Goal: Task Accomplishment & Management: Manage account settings

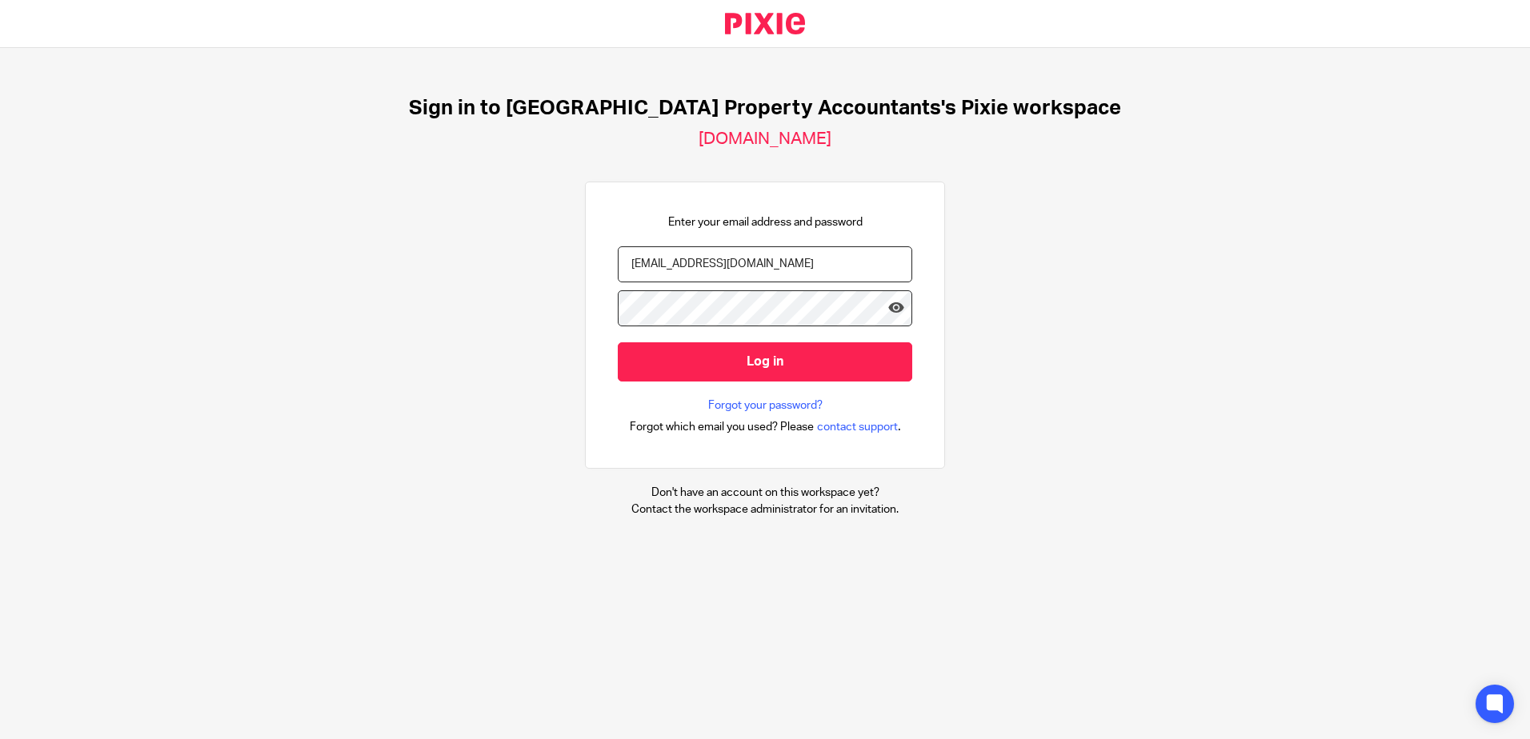
type input "Onboarding@ukpa.co.uk"
click at [767, 364] on input "Log in" at bounding box center [765, 362] width 294 height 39
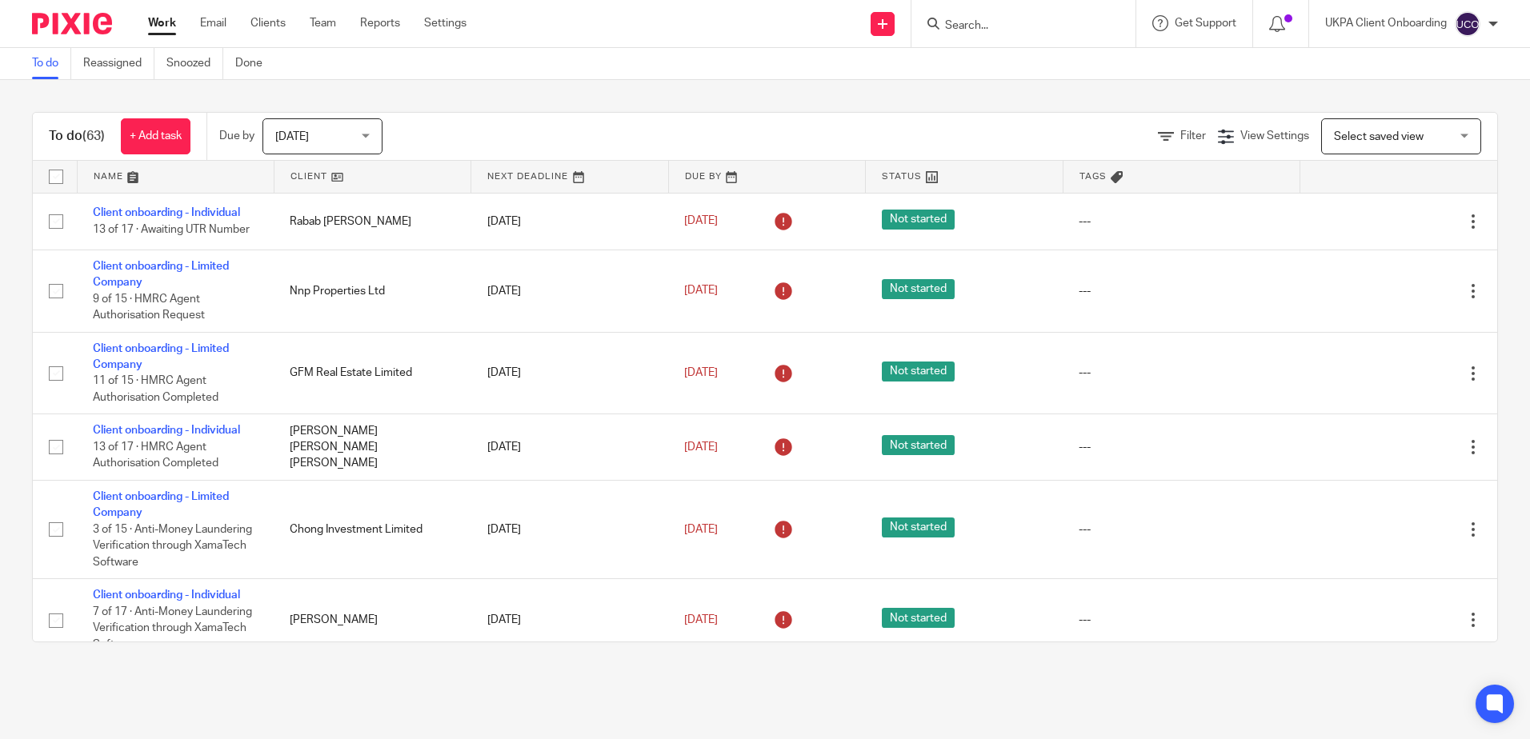
click at [962, 26] on input "Search" at bounding box center [1015, 26] width 144 height 14
type input "templates"
click at [138, 72] on link "Reassigned" at bounding box center [118, 63] width 71 height 31
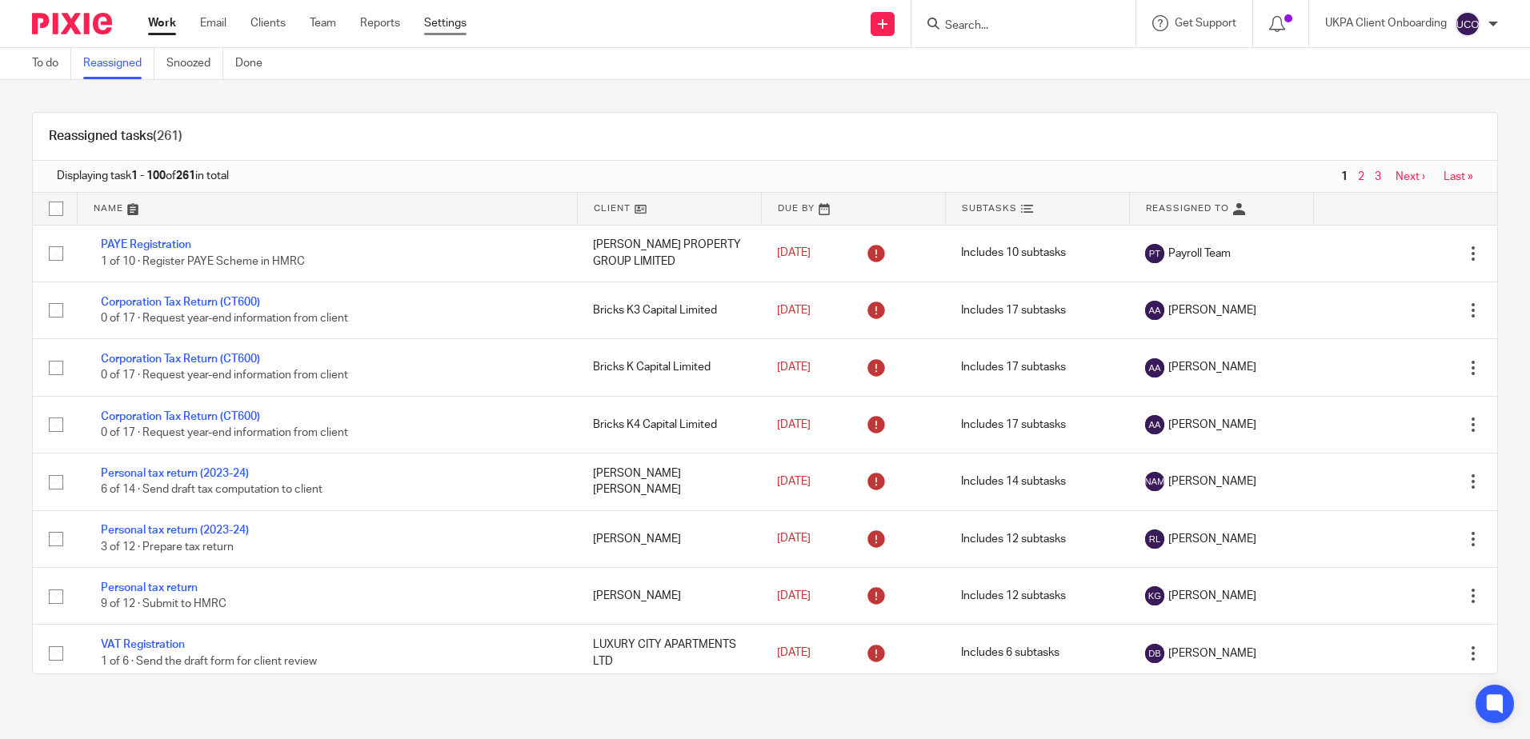
click at [459, 26] on link "Settings" at bounding box center [445, 23] width 42 height 16
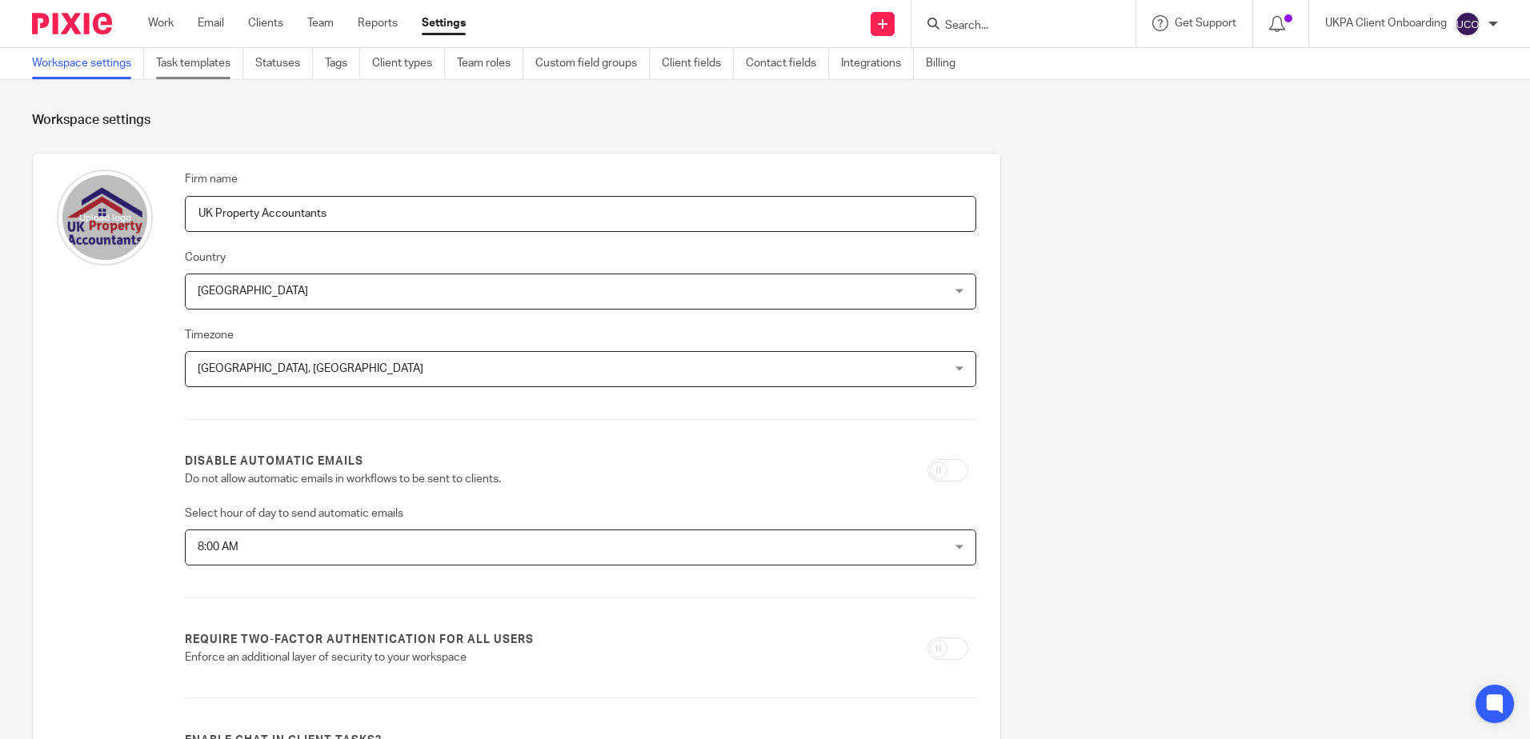
click at [201, 66] on link "Task templates" at bounding box center [199, 63] width 87 height 31
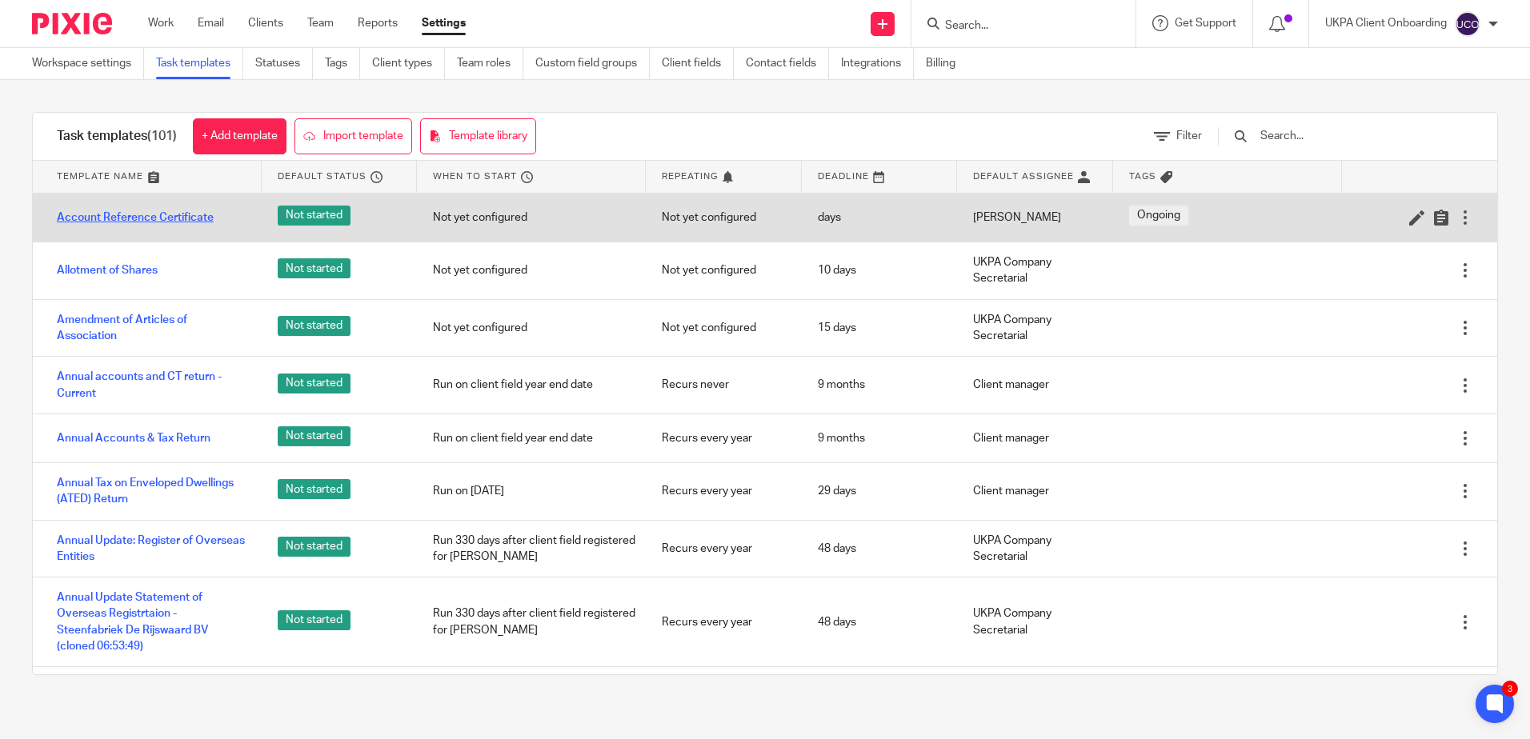
click at [179, 218] on link "Account Reference Certificate" at bounding box center [135, 218] width 157 height 16
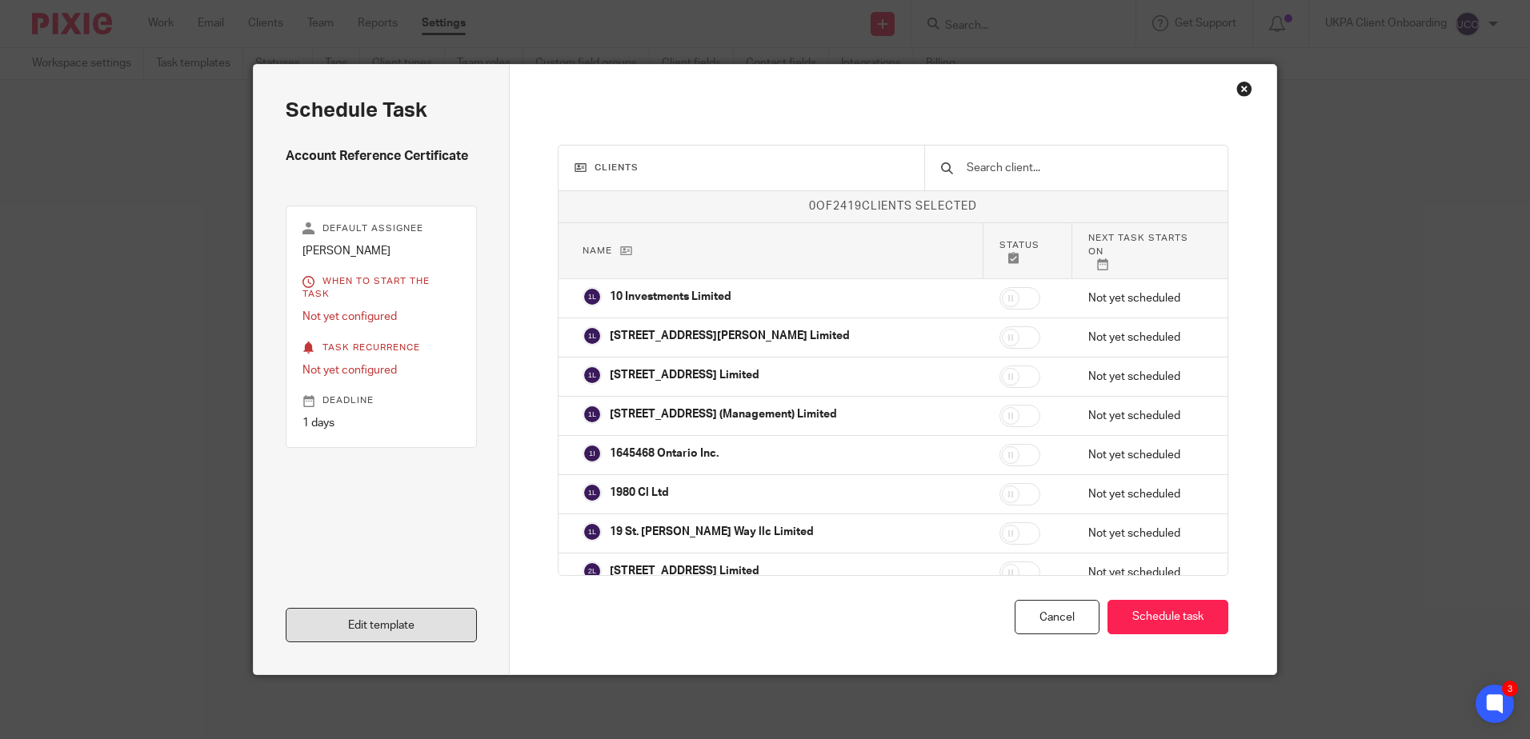
click at [362, 620] on link "Edit template" at bounding box center [381, 625] width 191 height 34
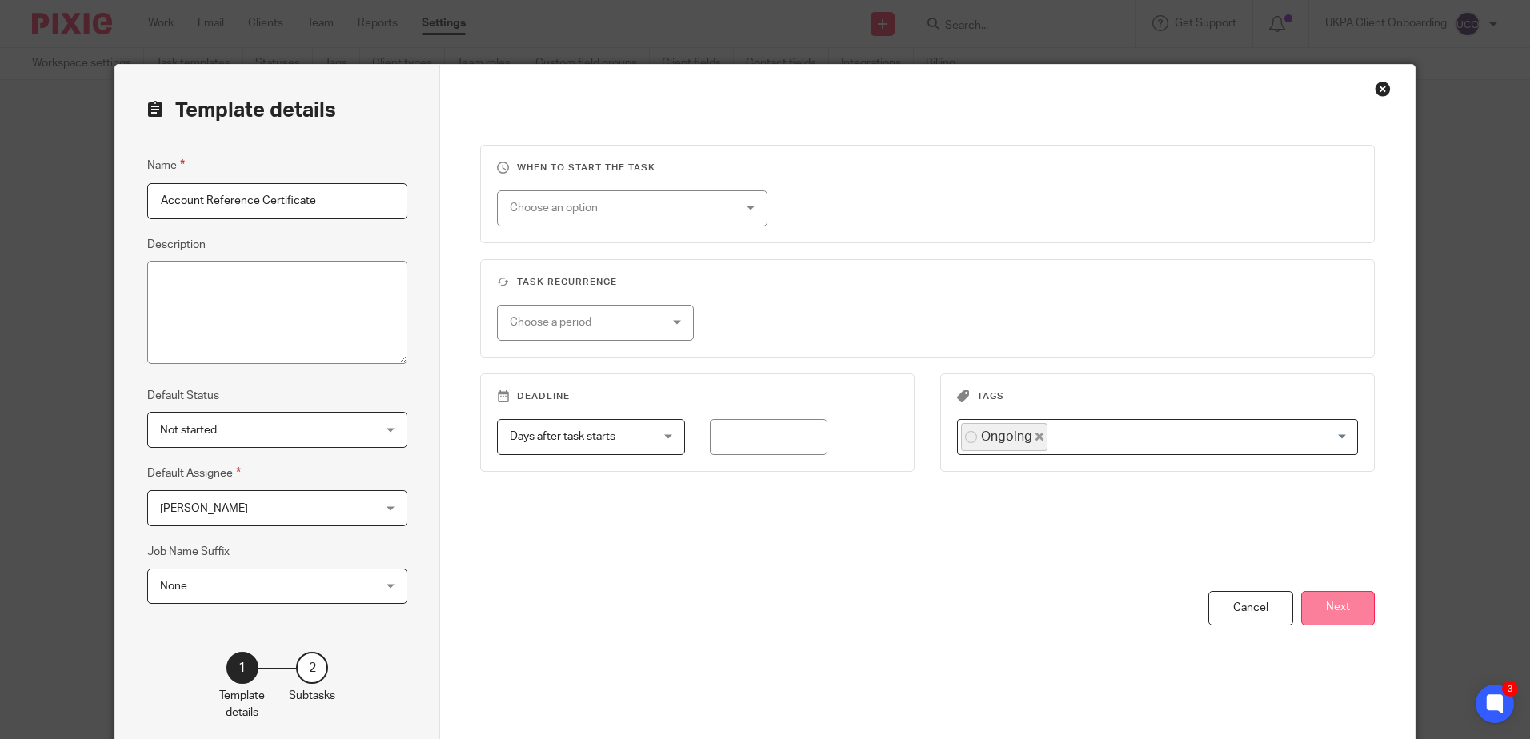
click at [1321, 612] on button "Next" at bounding box center [1338, 608] width 74 height 34
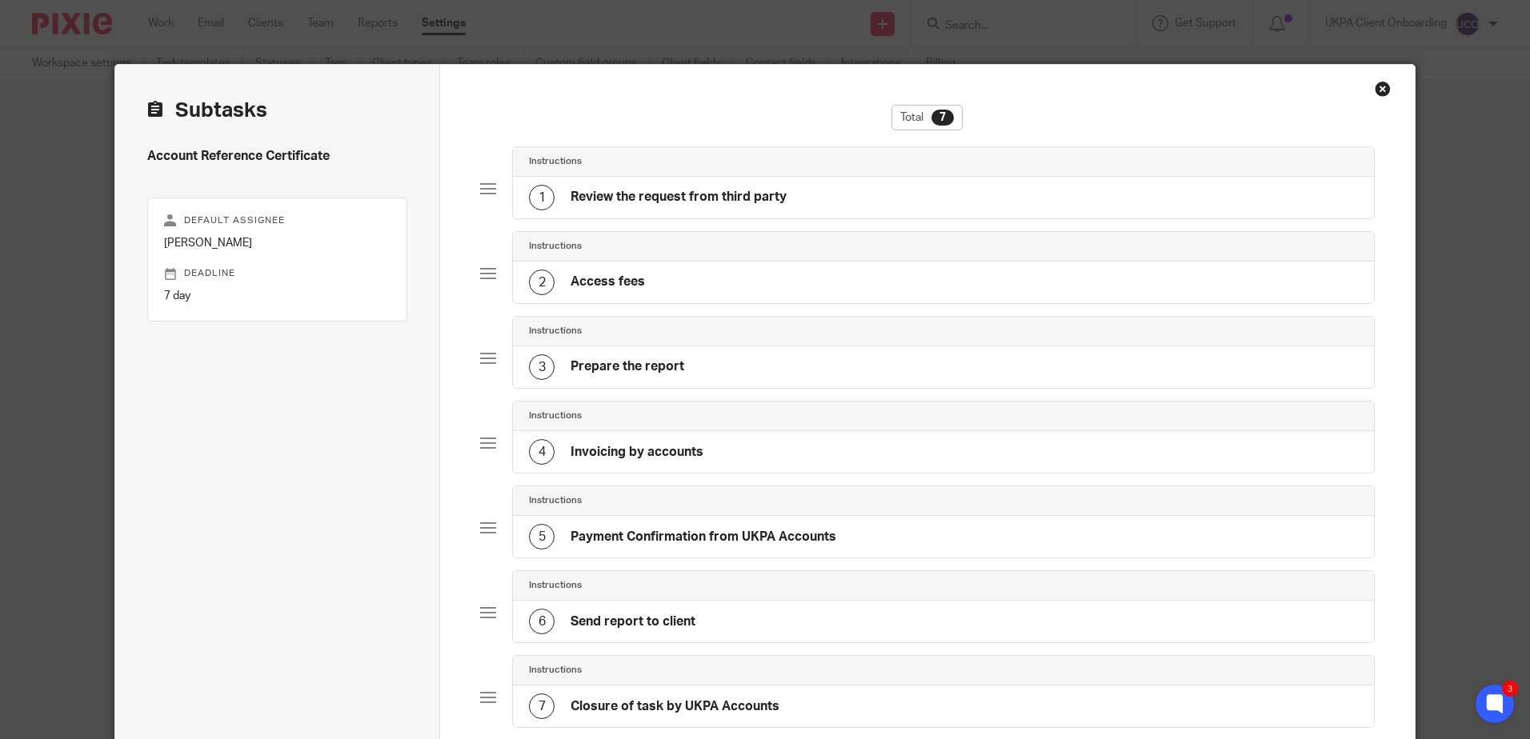
click at [599, 168] on div "Instructions" at bounding box center [943, 161] width 828 height 13
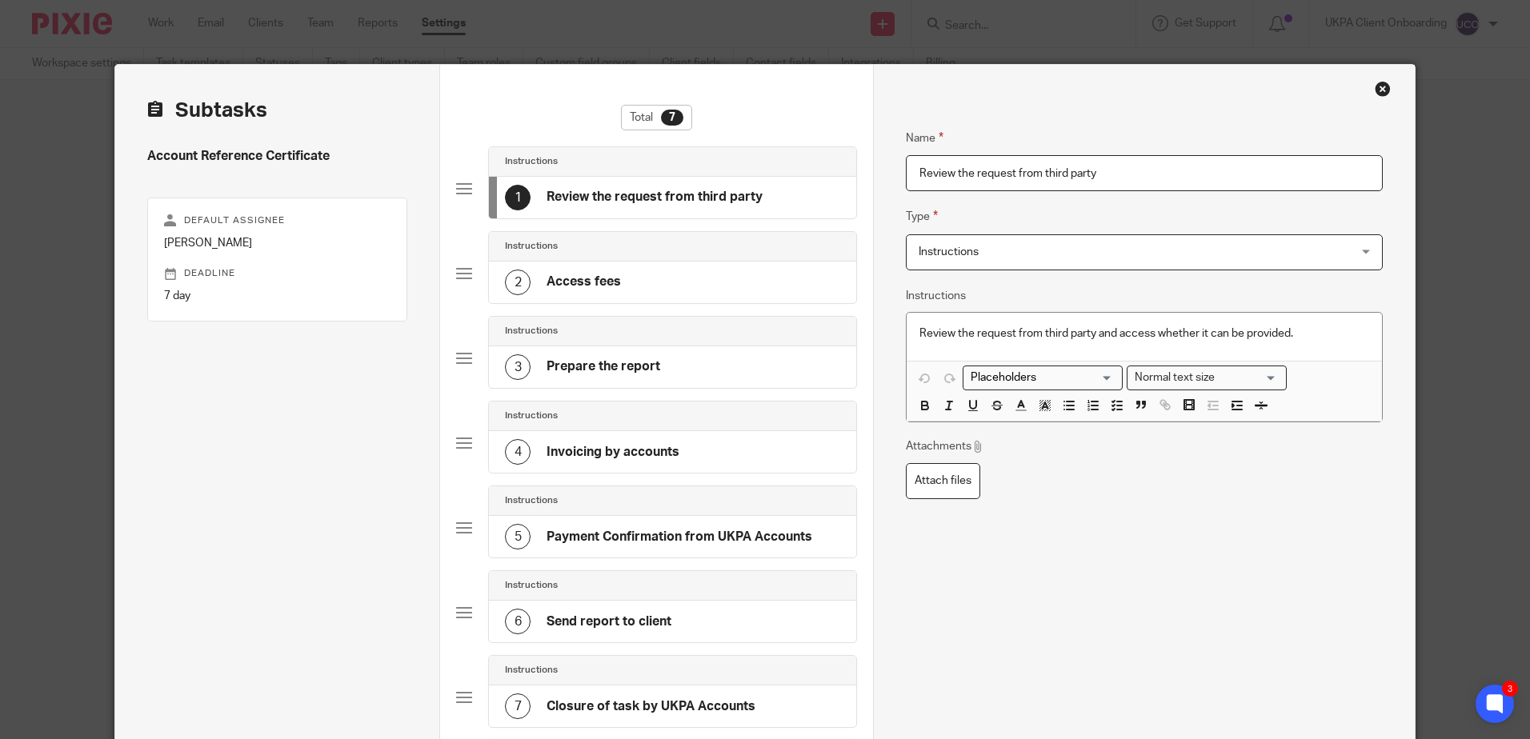
click at [680, 277] on div "2 Access fees" at bounding box center [672, 283] width 367 height 42
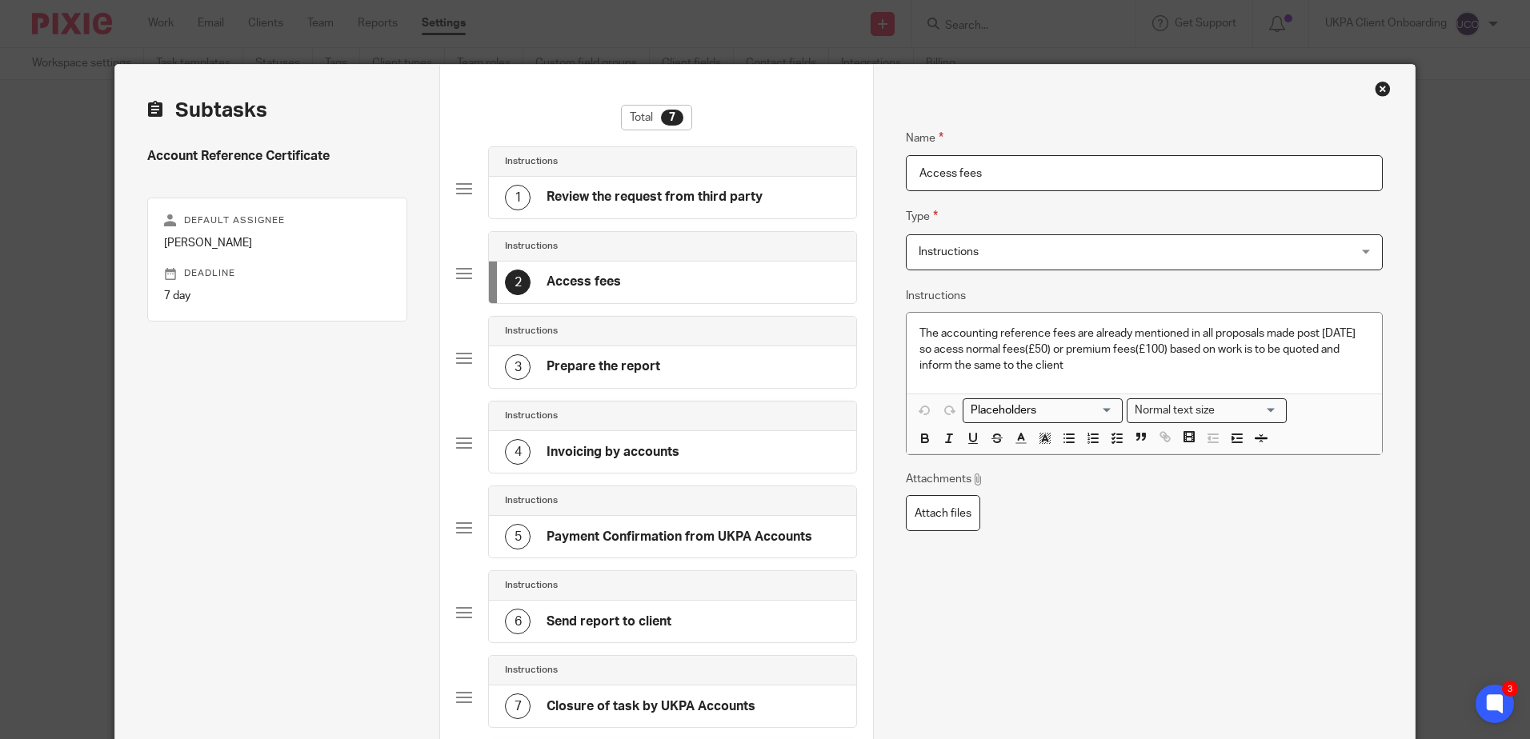
click at [719, 367] on div "3 Prepare the report" at bounding box center [672, 368] width 367 height 42
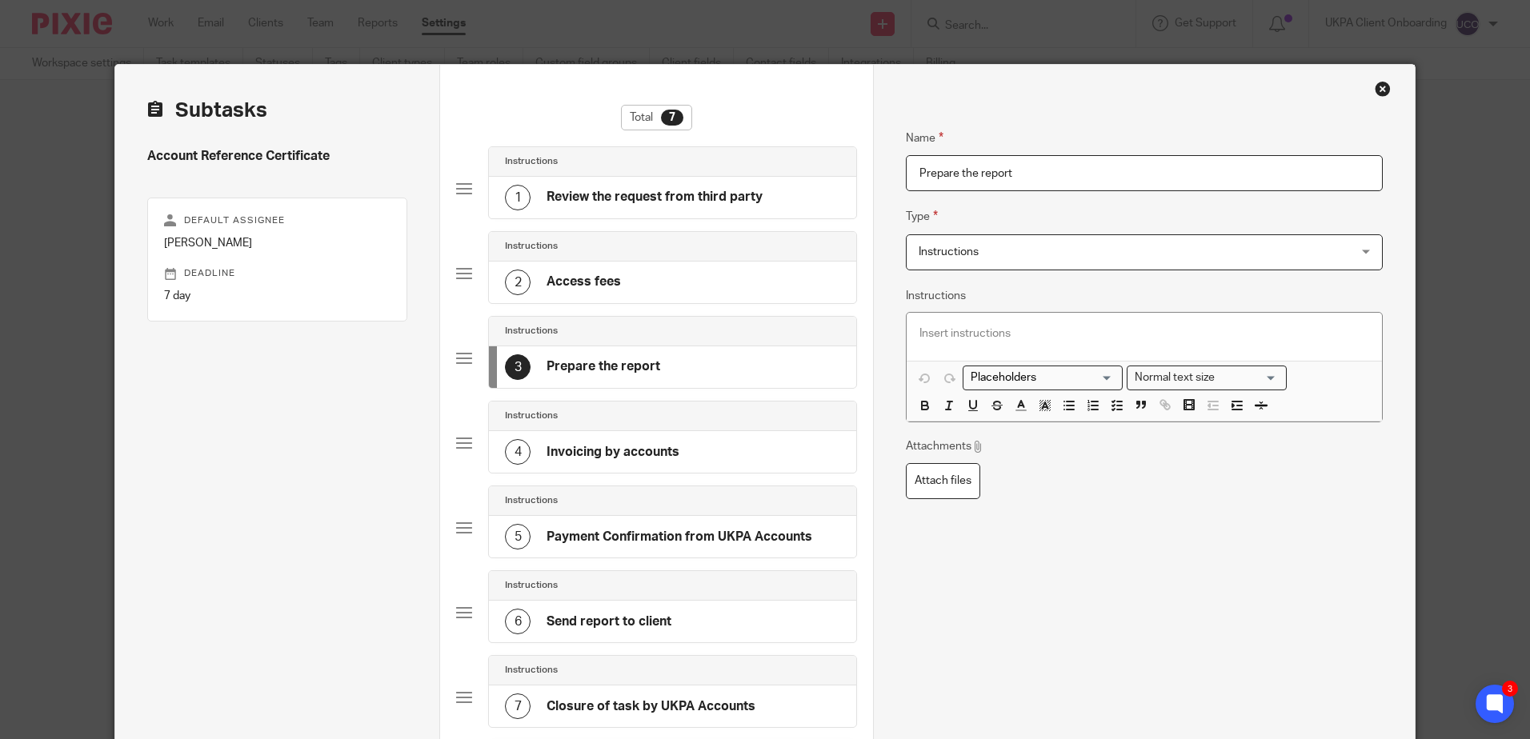
click at [687, 431] on div "4 Invoicing by accounts" at bounding box center [672, 452] width 367 height 42
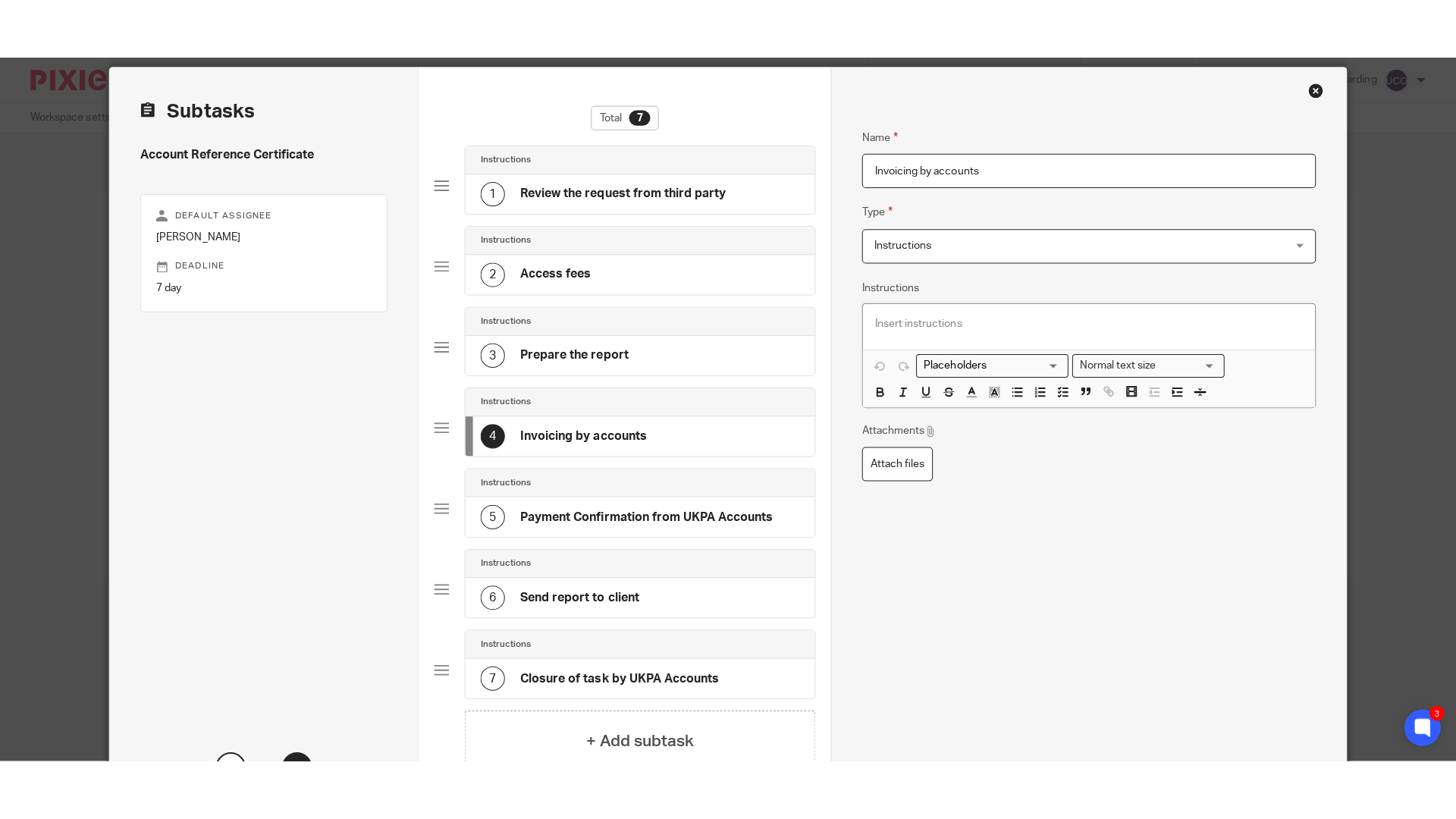
scroll to position [76, 0]
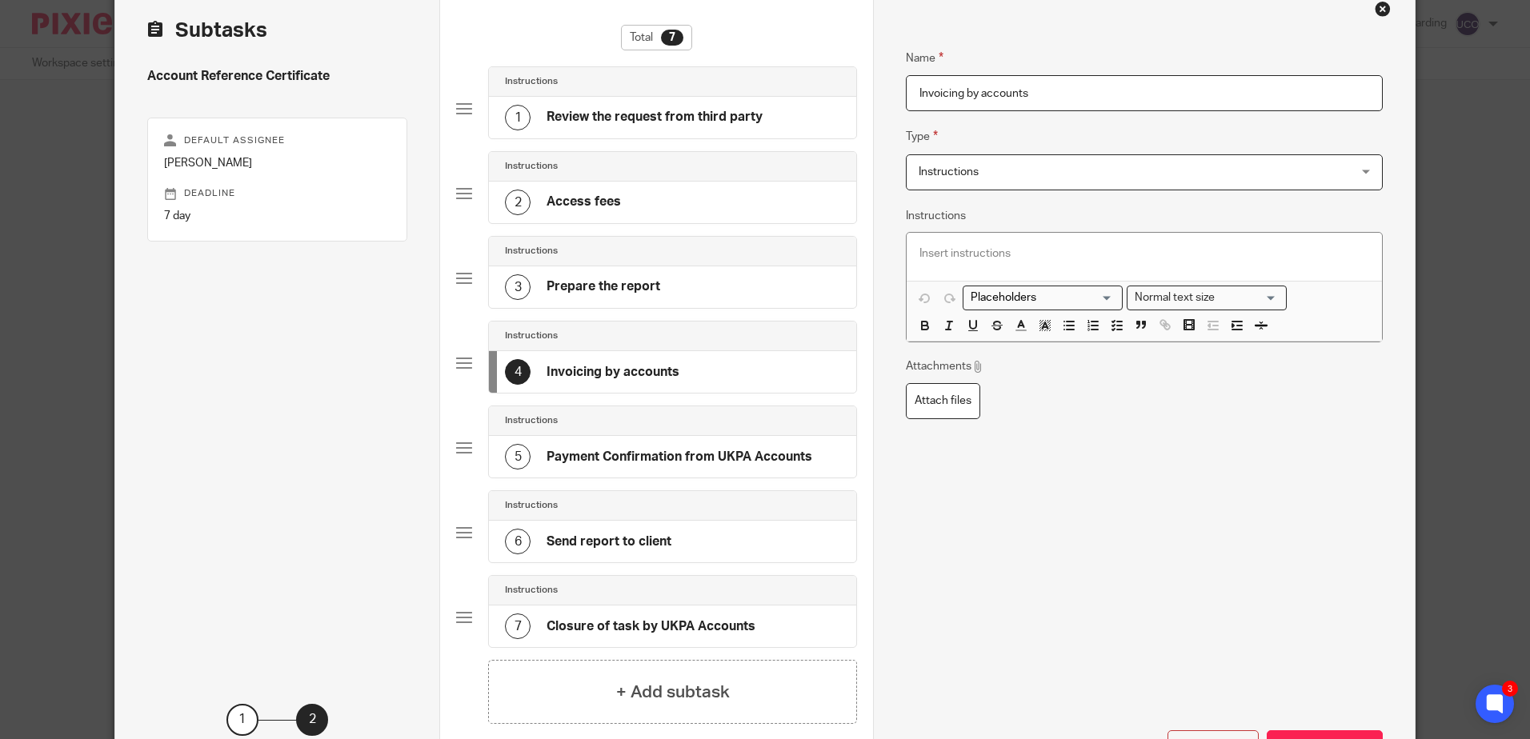
click at [667, 440] on div "5 Payment Confirmation from UKPA Accounts" at bounding box center [672, 457] width 367 height 42
click at [661, 531] on div "6 Send report to client" at bounding box center [588, 542] width 166 height 26
click at [644, 588] on div "Instructions" at bounding box center [672, 590] width 335 height 13
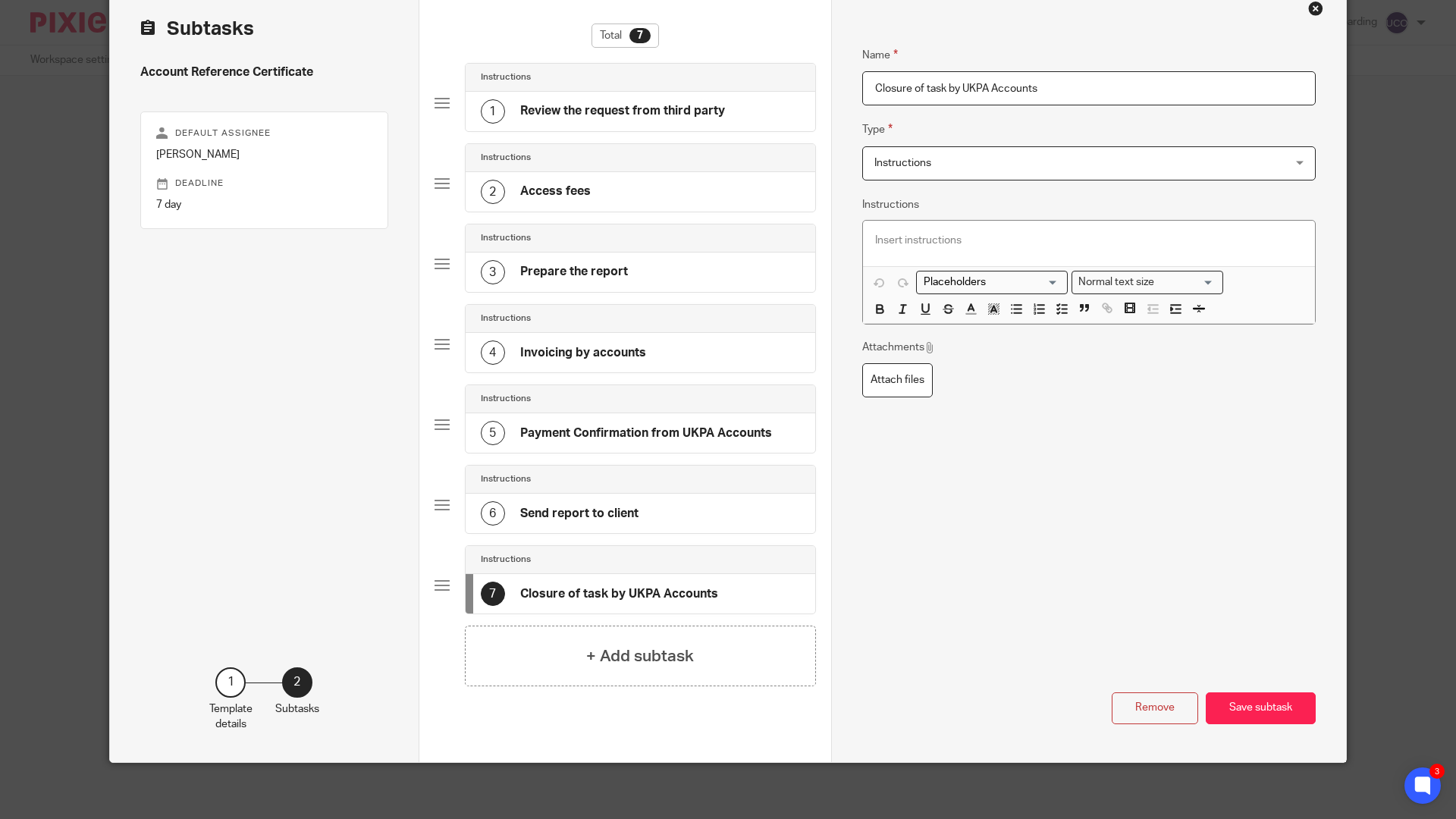
click at [580, 495] on div "6 Send report to client" at bounding box center [640, 514] width 350 height 40
click at [601, 443] on div "5 Payment Confirmation from UKPA Accounts" at bounding box center [626, 433] width 291 height 25
click at [621, 360] on h4 "Invoicing by accounts" at bounding box center [583, 353] width 126 height 16
click at [620, 277] on h4 "Prepare the report" at bounding box center [574, 271] width 108 height 16
click at [640, 207] on div "2 Access fees" at bounding box center [640, 192] width 350 height 40
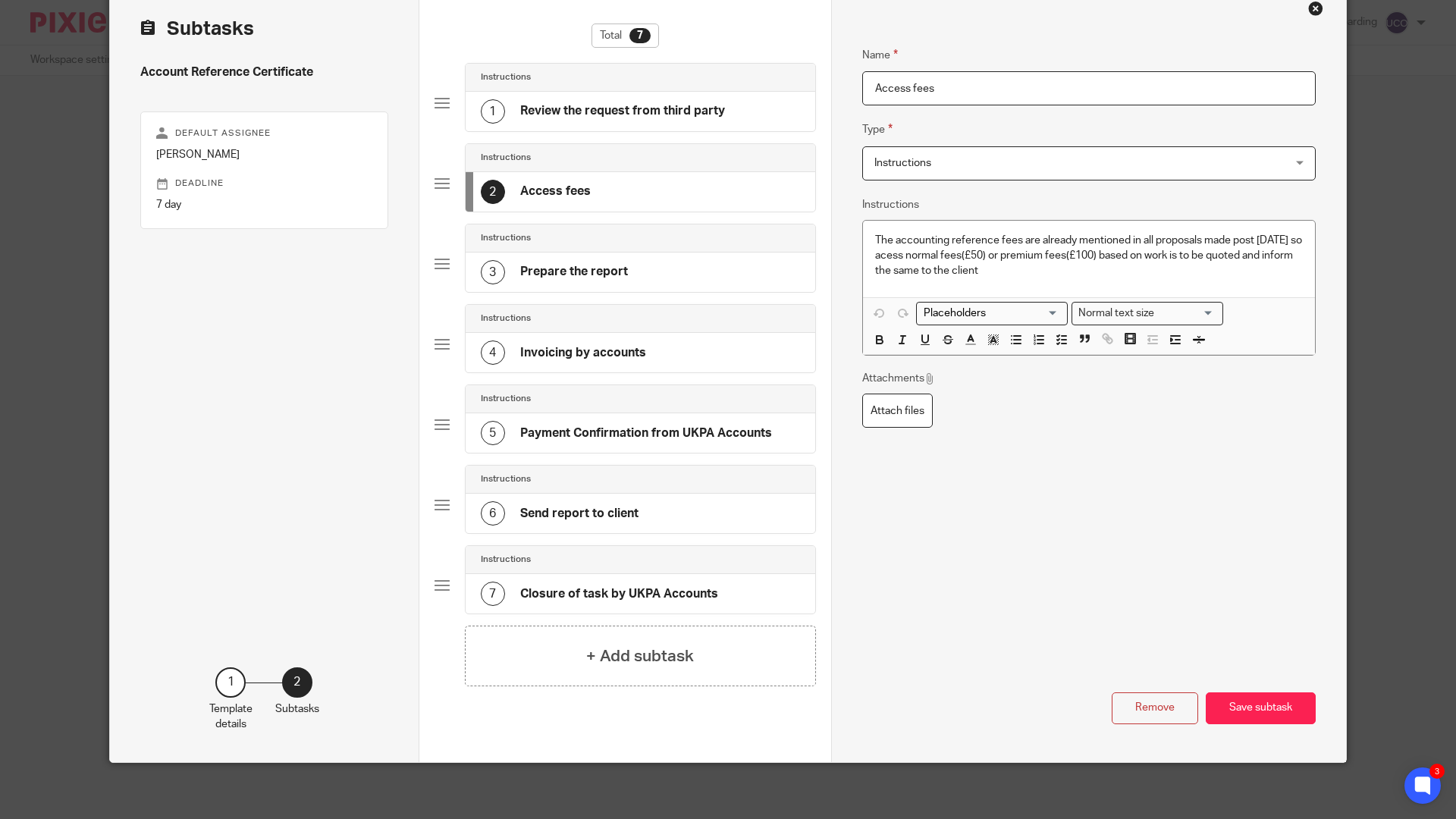
click at [684, 98] on div "1 Review the request from third party" at bounding box center [640, 112] width 350 height 40
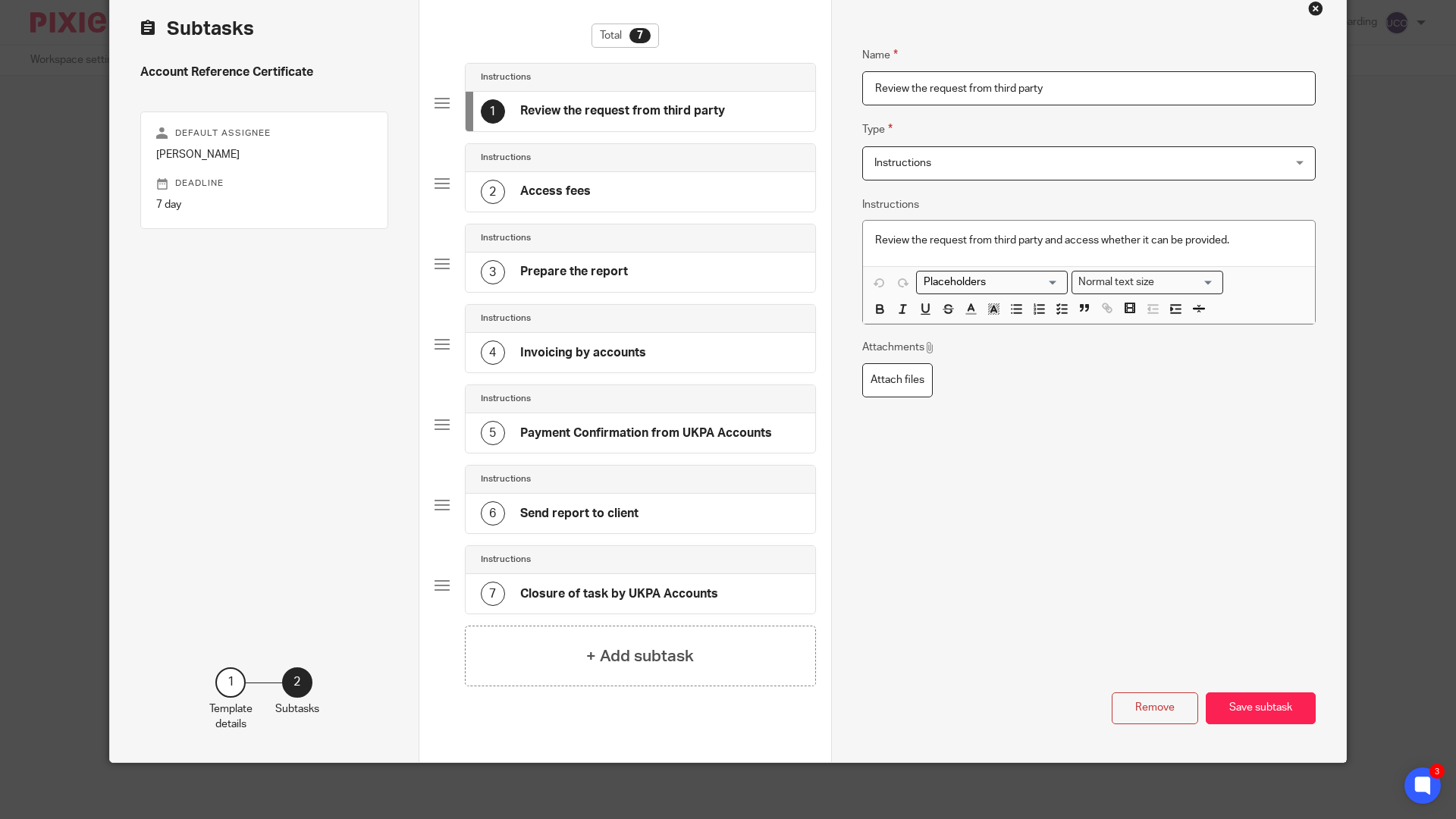
click at [962, 154] on span "Instructions" at bounding box center [1051, 163] width 353 height 32
click at [1010, 126] on fieldset "Type Instructions Instructions Instructions Send automated email Send email man…" at bounding box center [1089, 150] width 454 height 59
click at [1020, 155] on span "Instructions" at bounding box center [1051, 163] width 353 height 32
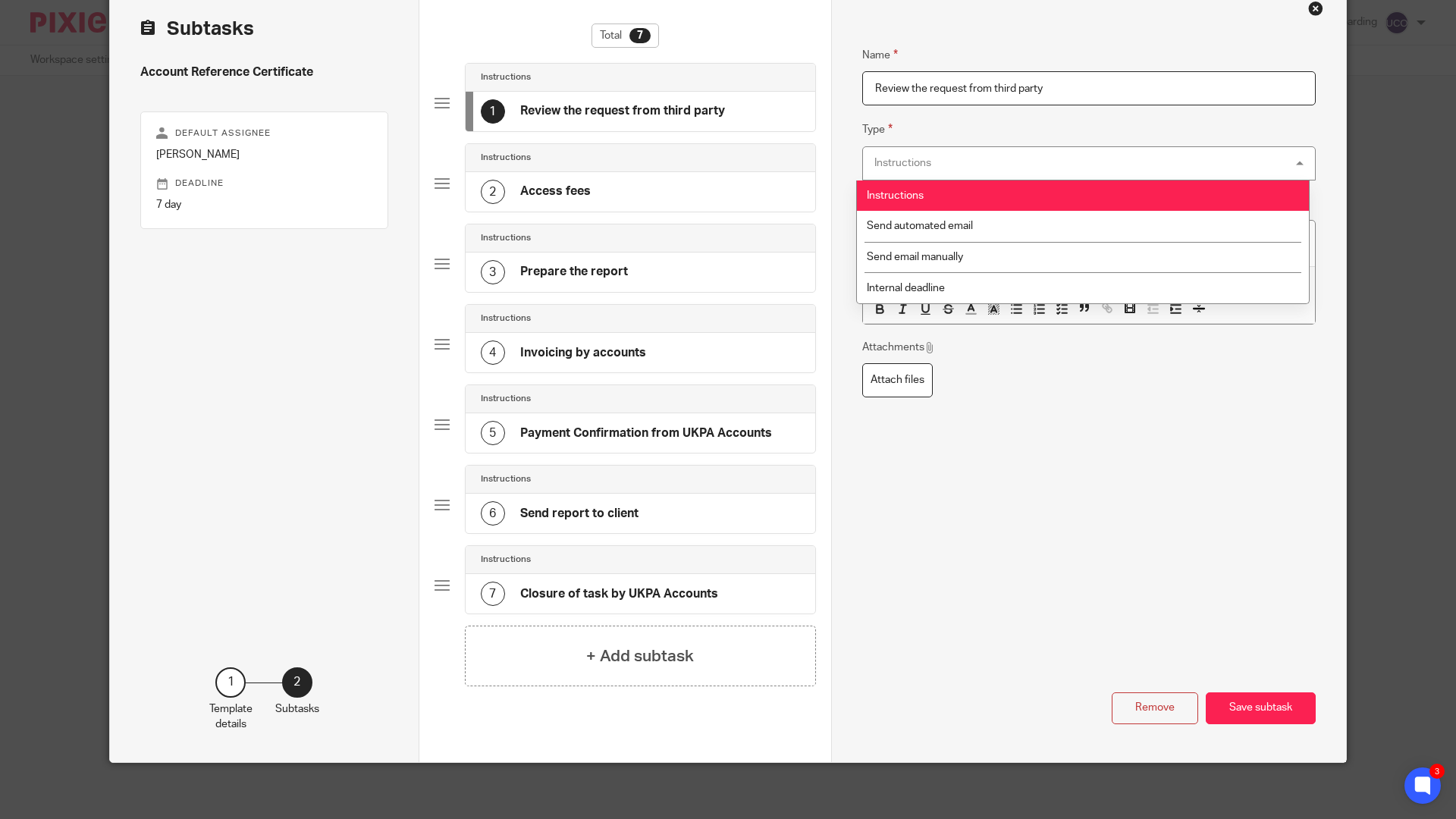
click at [1026, 123] on fieldset "Type Instructions Instructions Instructions Send automated email Send email man…" at bounding box center [1089, 150] width 454 height 59
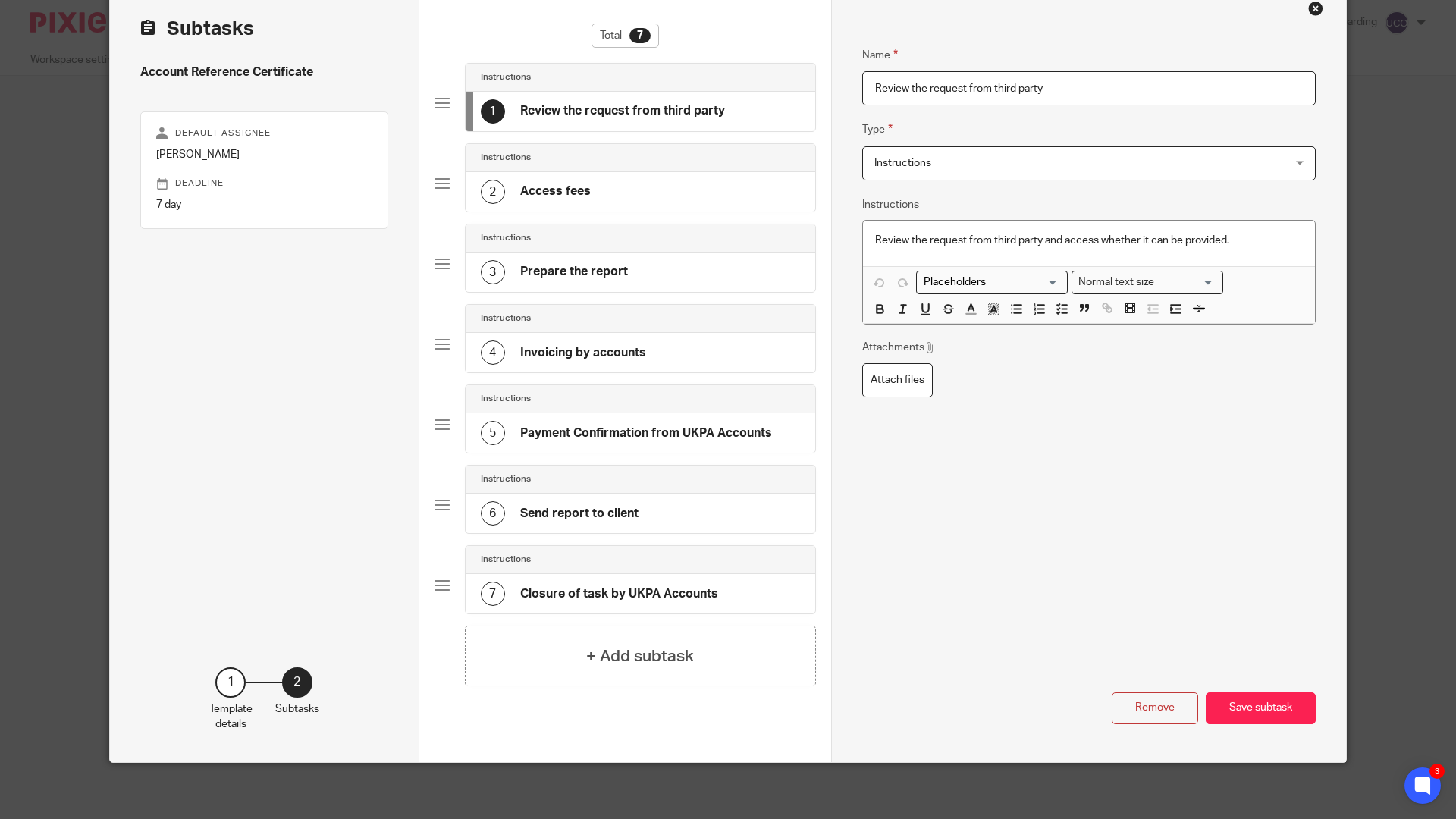
click at [1031, 155] on span "Instructions" at bounding box center [1051, 163] width 353 height 32
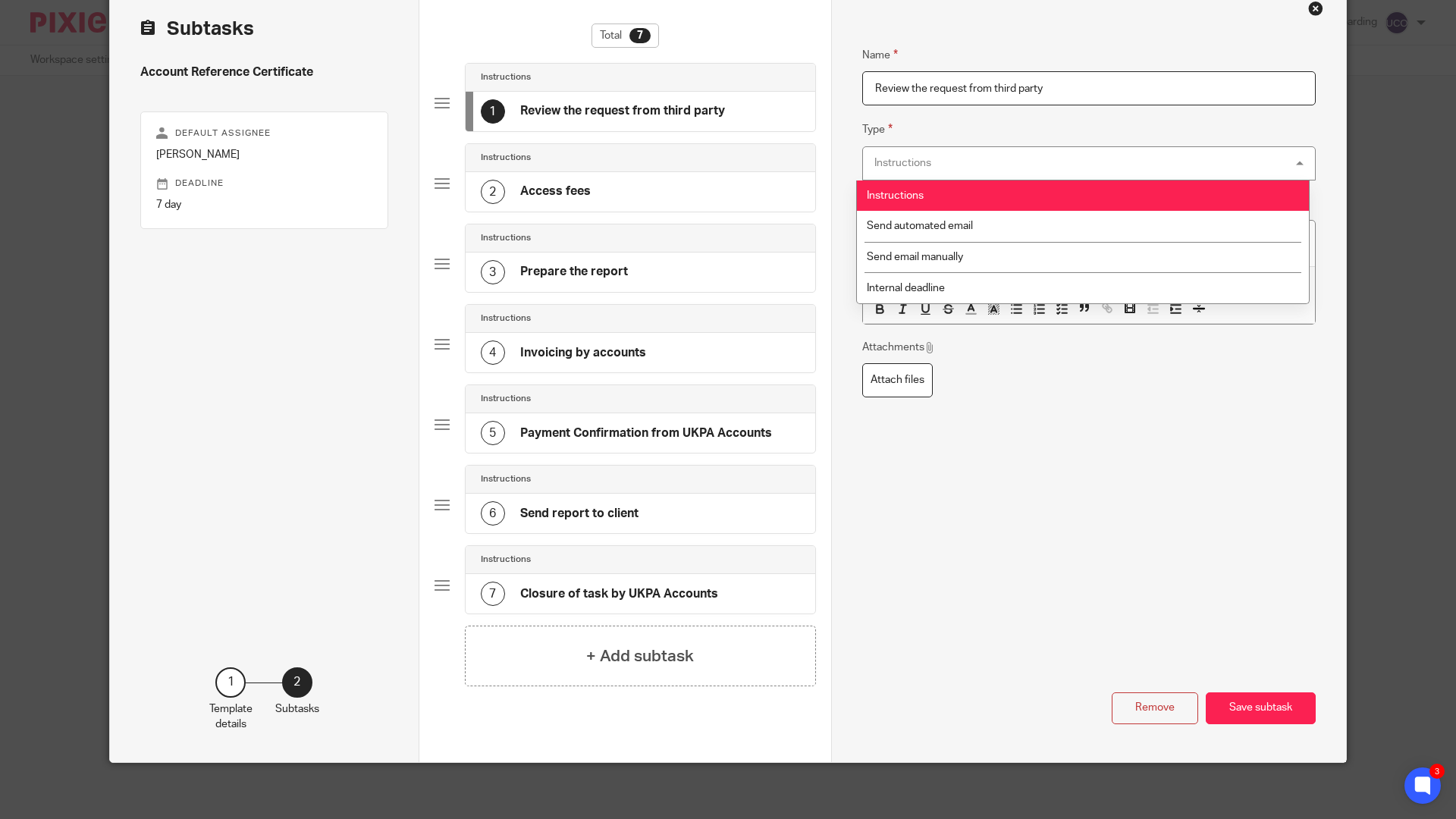
click at [1058, 127] on fieldset "Type Instructions Instructions Instructions Send automated email Send email man…" at bounding box center [1089, 150] width 454 height 59
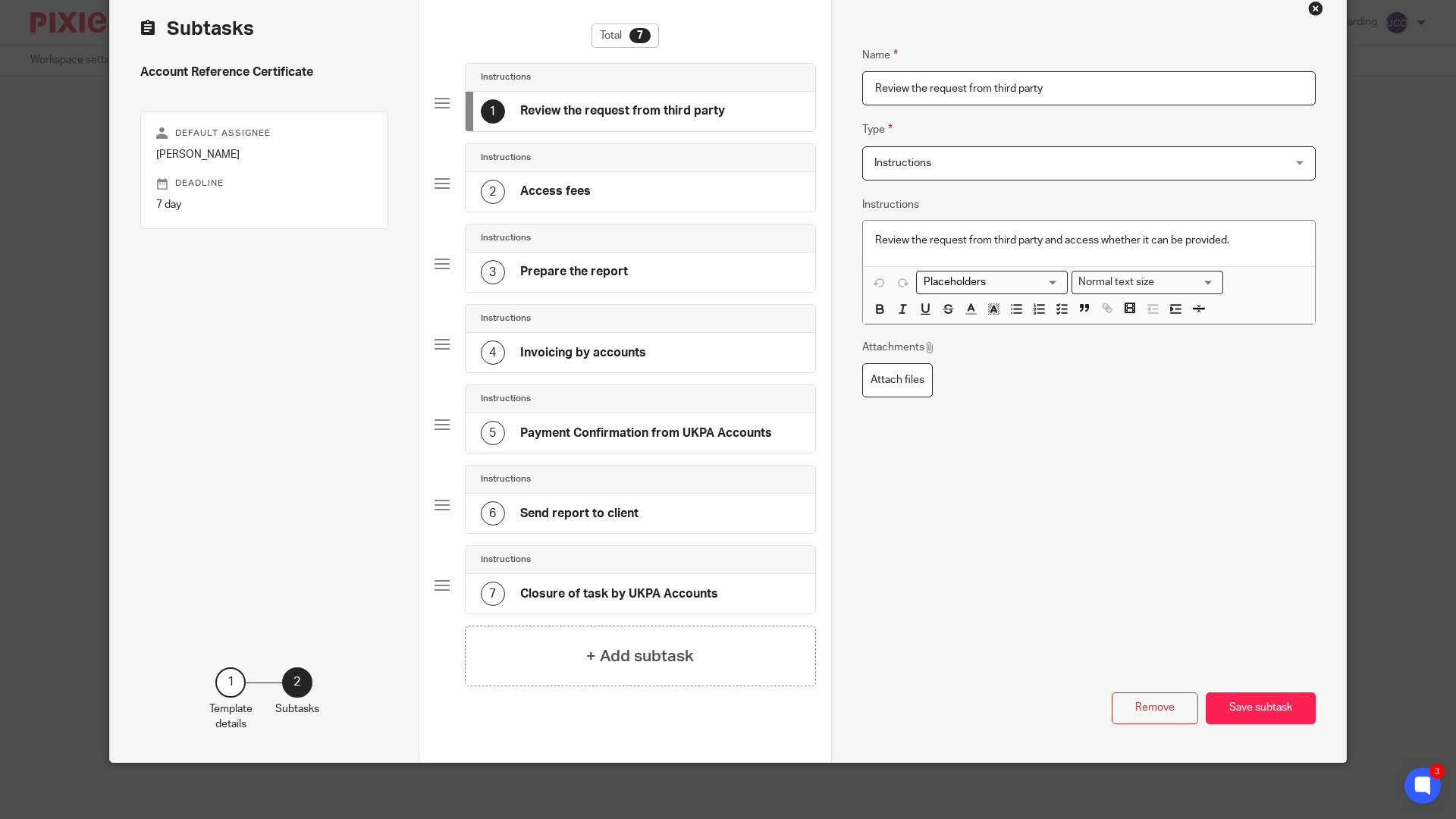
click at [581, 176] on div "2 Access fees" at bounding box center [640, 192] width 350 height 40
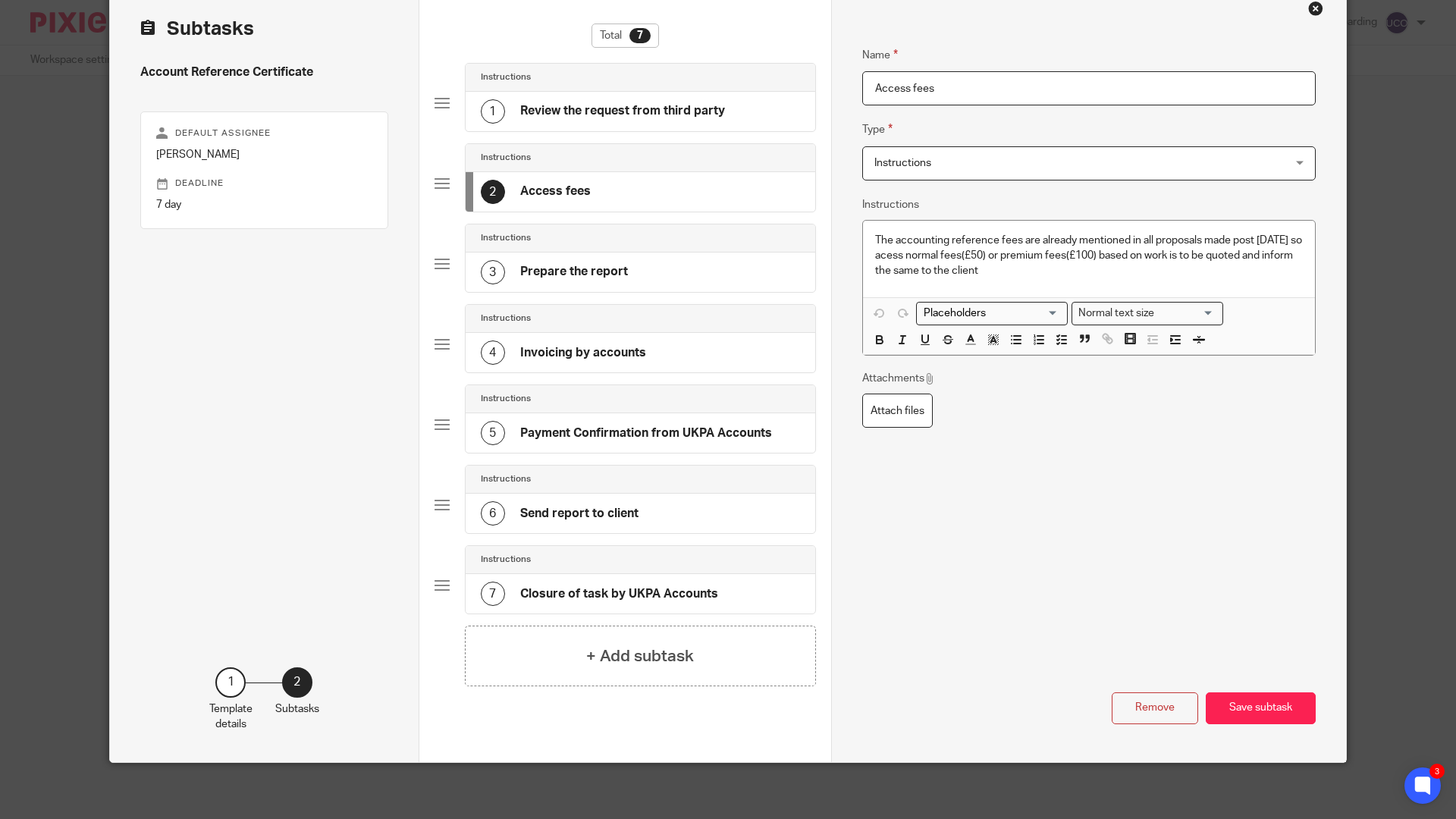
click at [614, 110] on h4 "Review the request from third party" at bounding box center [623, 111] width 205 height 16
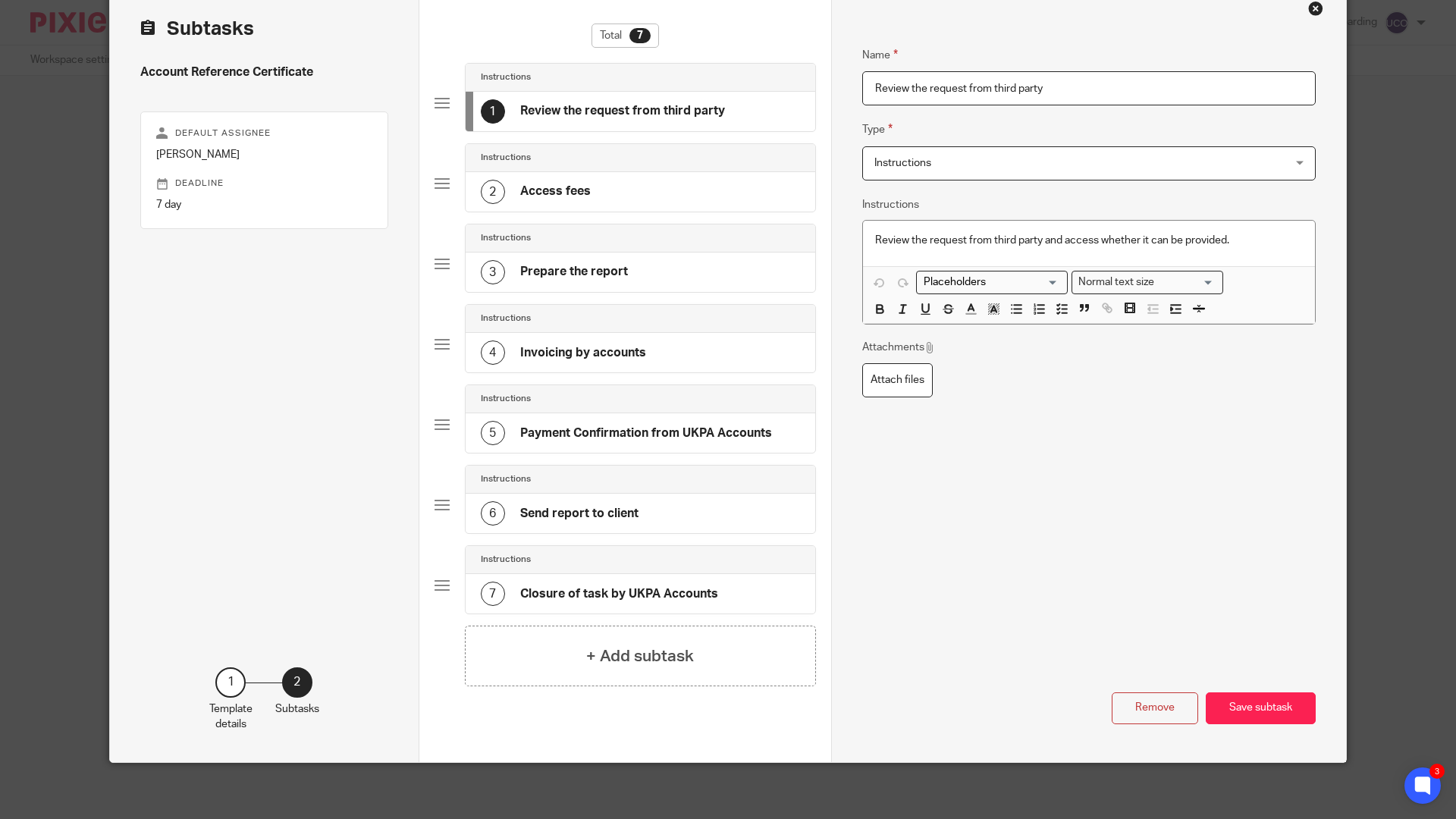
click at [567, 173] on div "2 Access fees" at bounding box center [640, 192] width 350 height 40
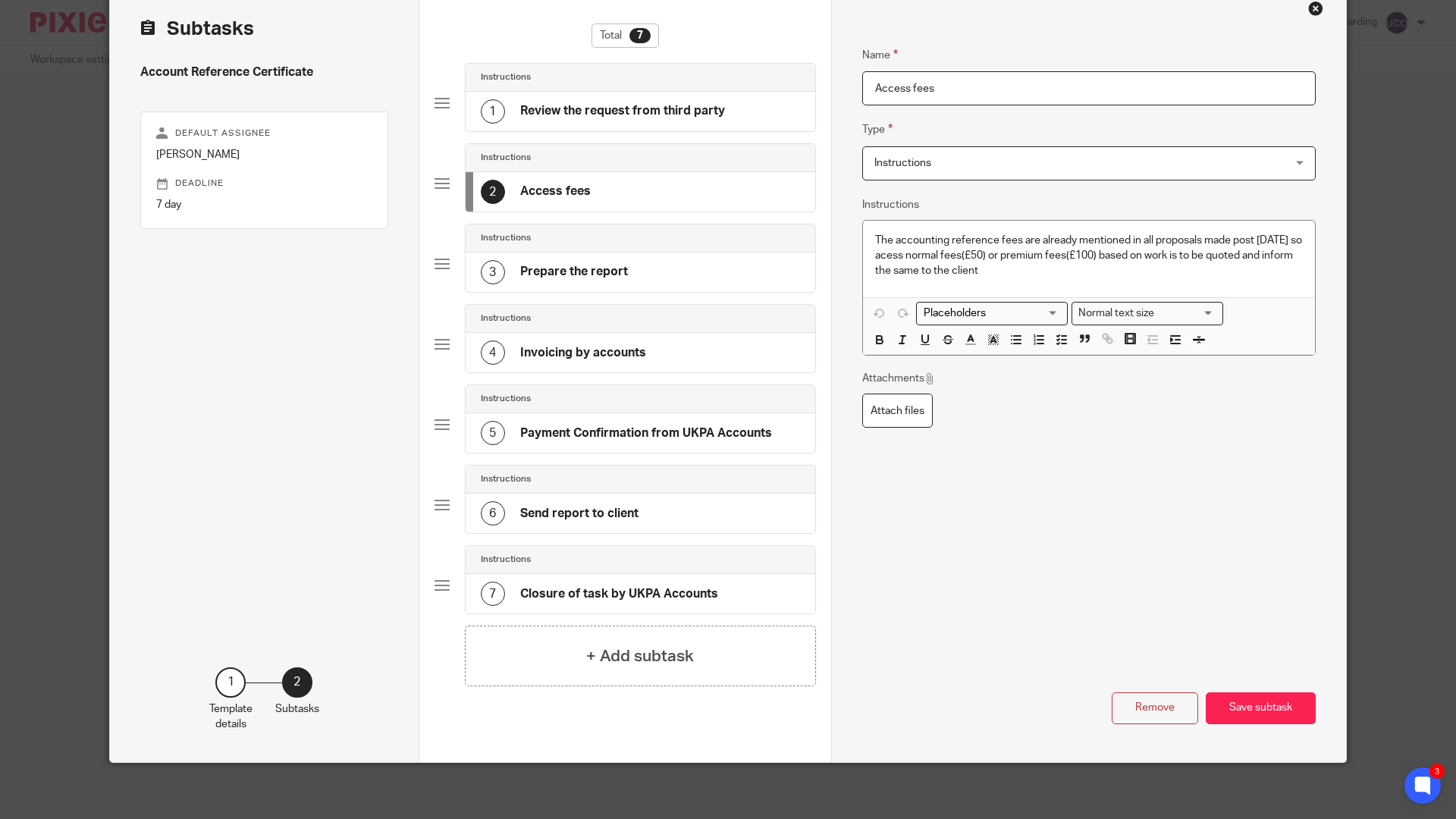
click at [592, 260] on div "3 Prepare the report" at bounding box center [640, 272] width 350 height 40
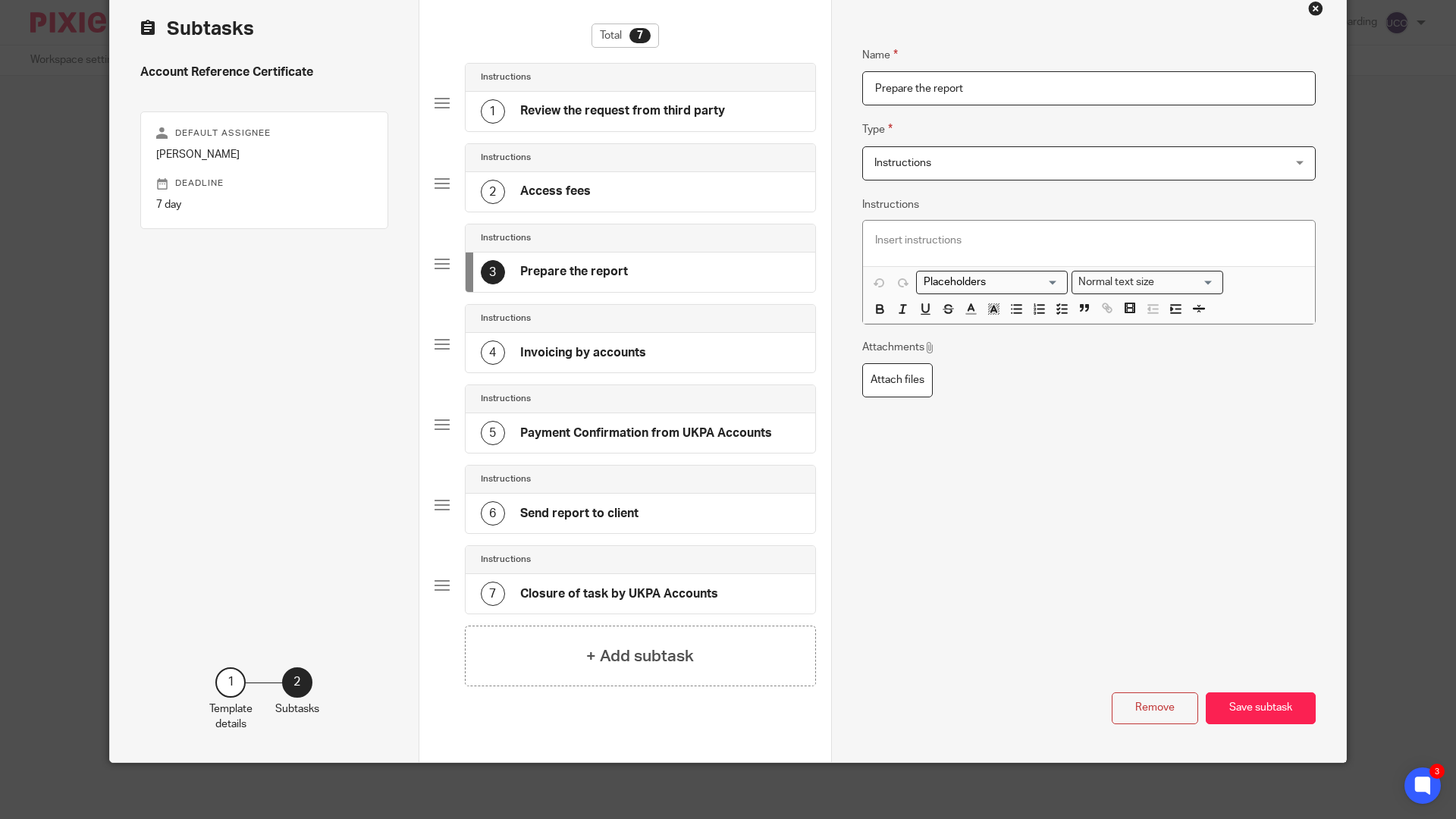
click at [606, 346] on h4 "Invoicing by accounts" at bounding box center [583, 353] width 126 height 16
click at [665, 412] on div "Instructions" at bounding box center [640, 400] width 350 height 28
click at [682, 352] on div "4 Invoicing by accounts" at bounding box center [640, 353] width 350 height 40
click at [682, 292] on div "3 Prepare the report" at bounding box center [640, 272] width 350 height 40
click at [689, 214] on div "Instructions 2 Access fees" at bounding box center [626, 183] width 382 height 81
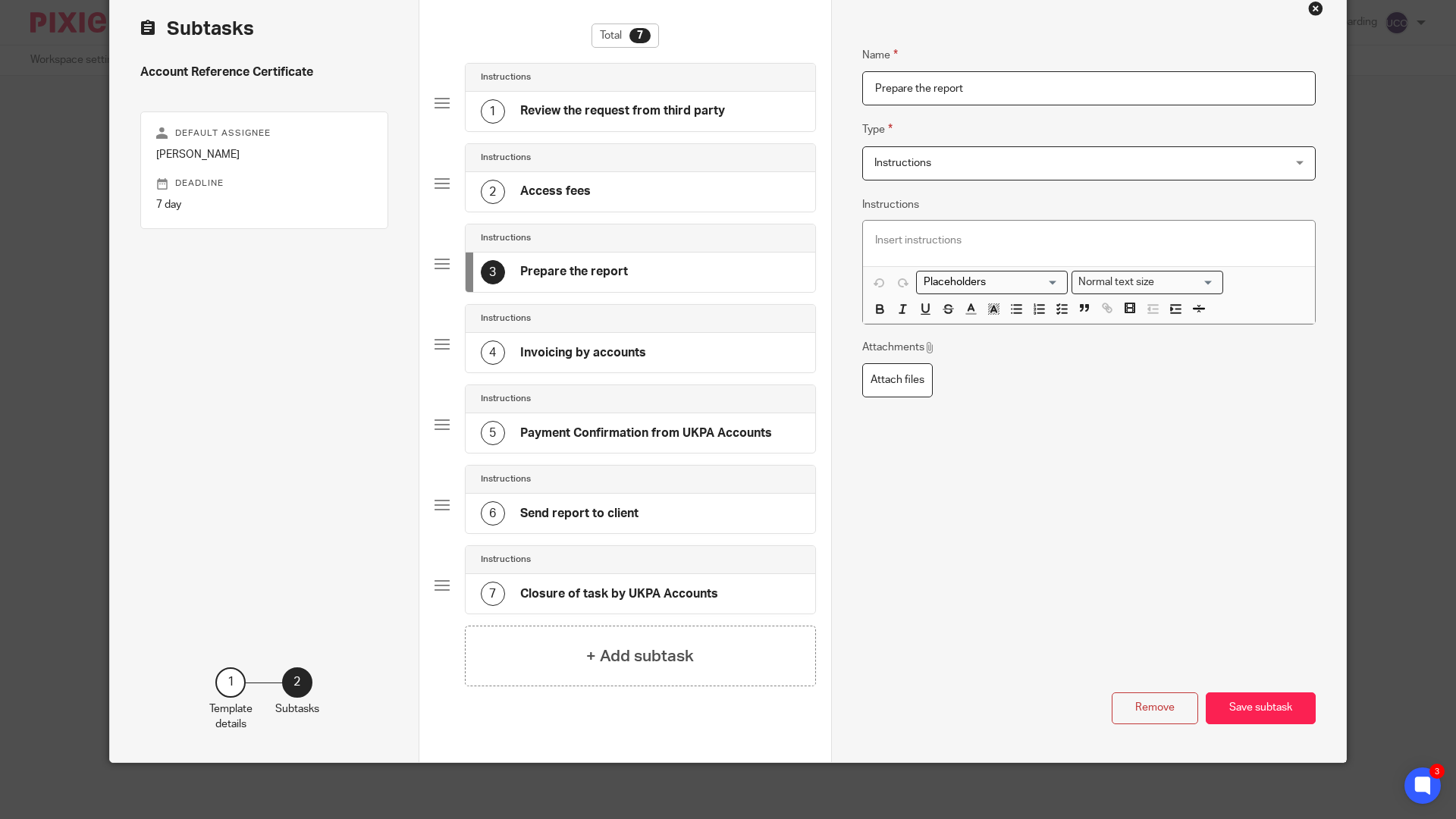
click at [703, 127] on div "1 Review the request from third party" at bounding box center [640, 112] width 350 height 40
click at [685, 164] on div "Instructions" at bounding box center [640, 157] width 319 height 12
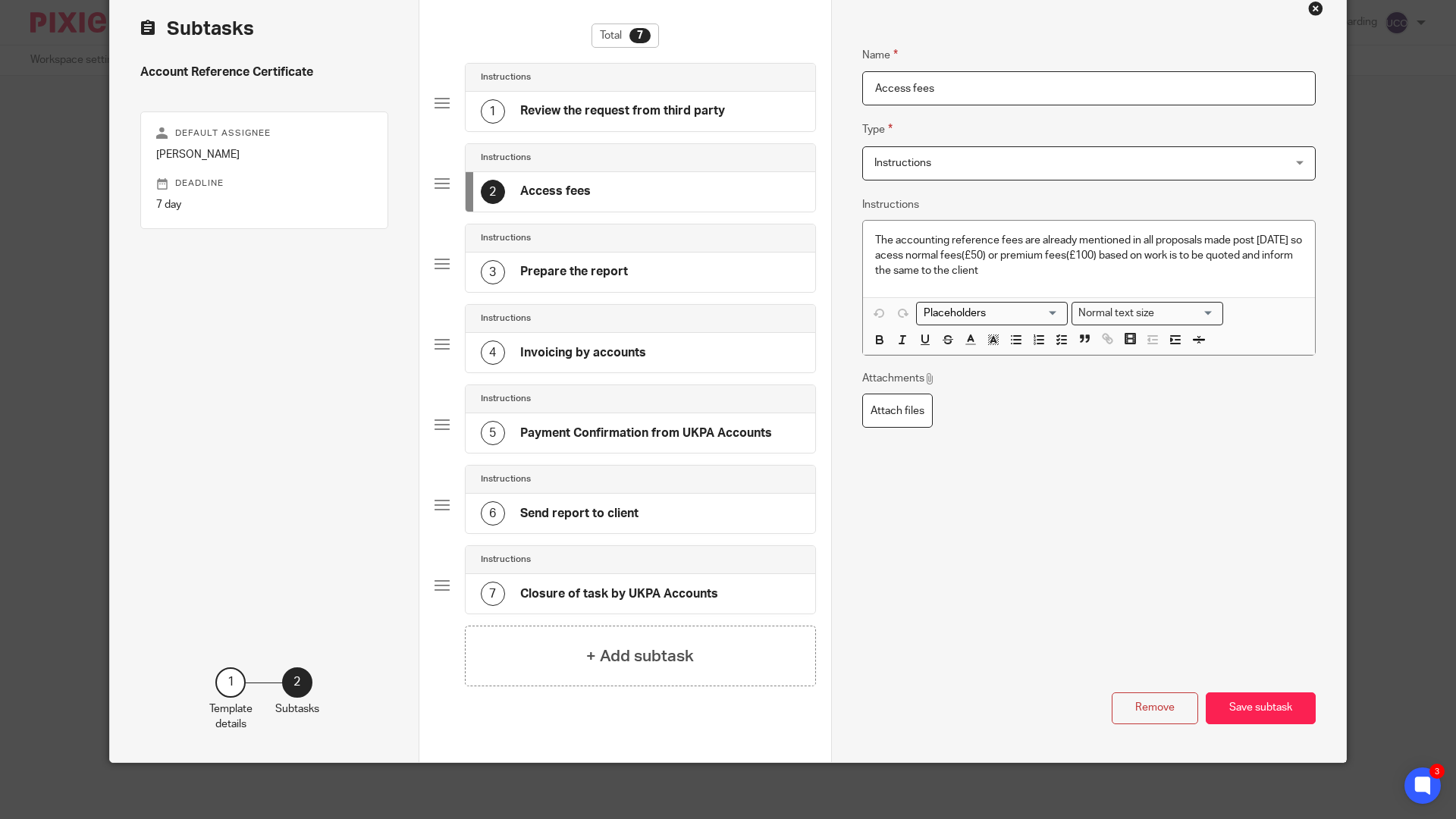
click at [1312, 13] on div "Close this dialog window" at bounding box center [1316, 9] width 15 height 15
click at [910, 162] on span "Instructions" at bounding box center [903, 162] width 57 height 10
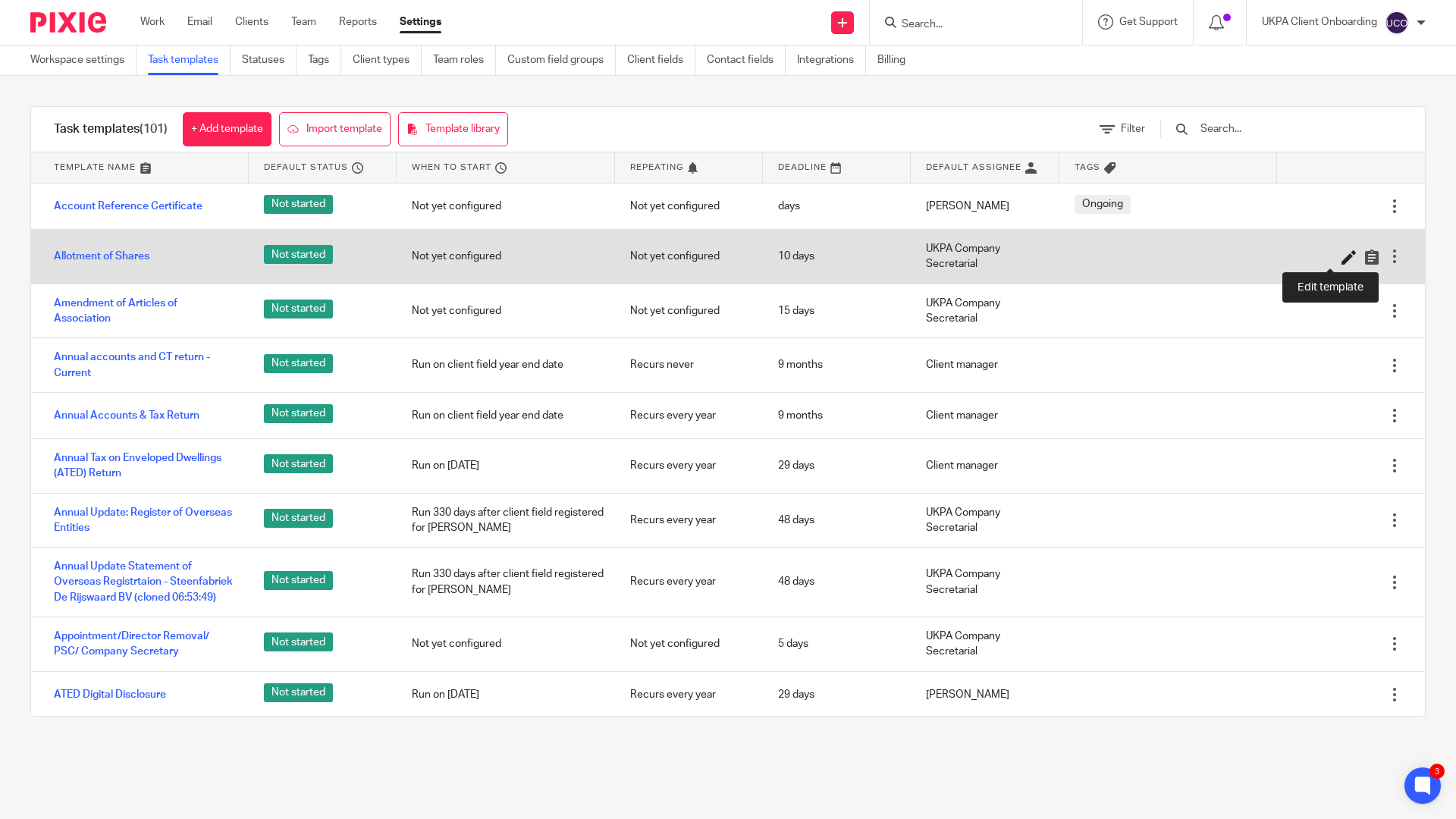
click at [1342, 260] on icon at bounding box center [1350, 257] width 15 height 15
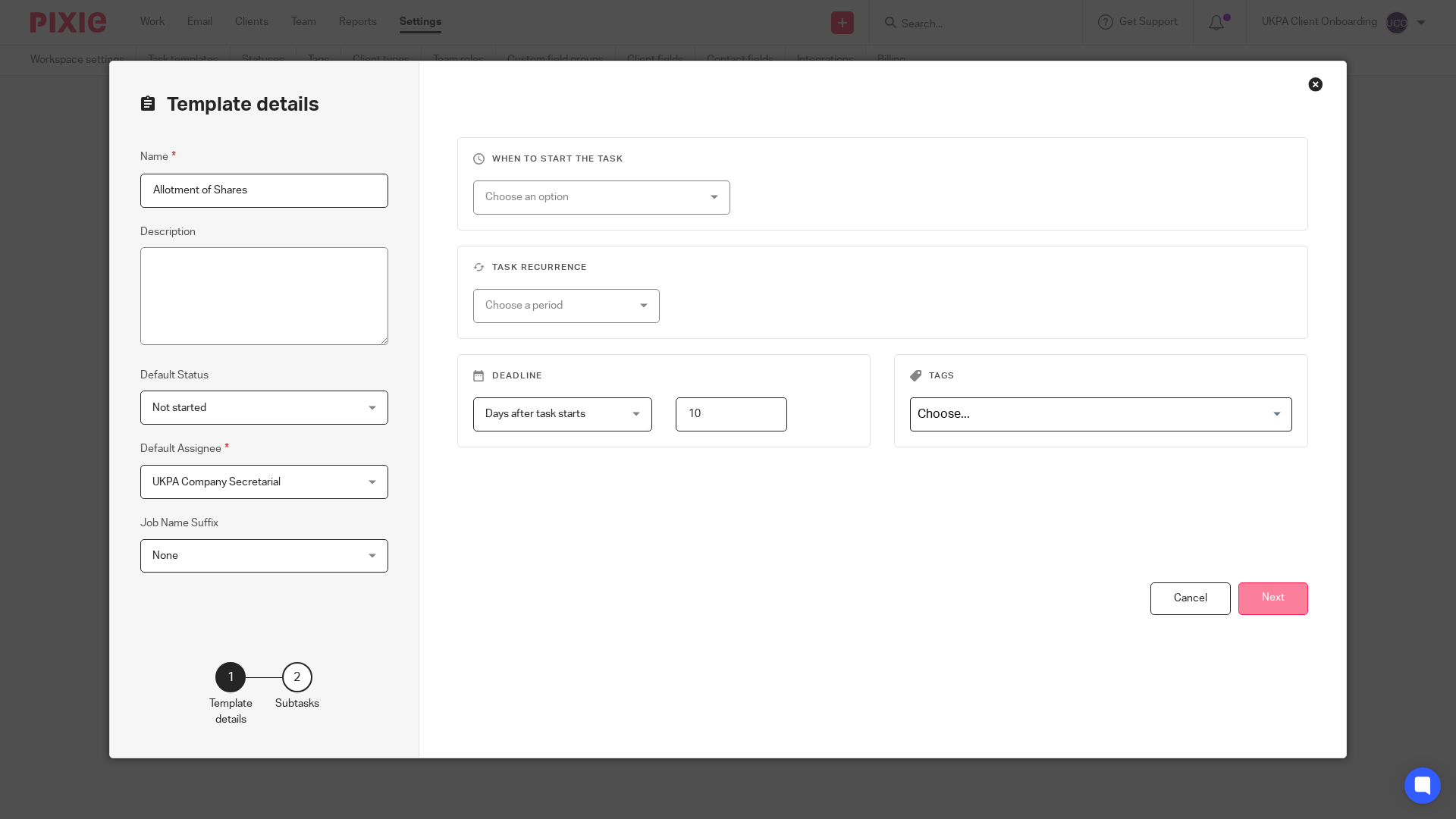
click at [1275, 592] on button "Next" at bounding box center [1274, 599] width 70 height 32
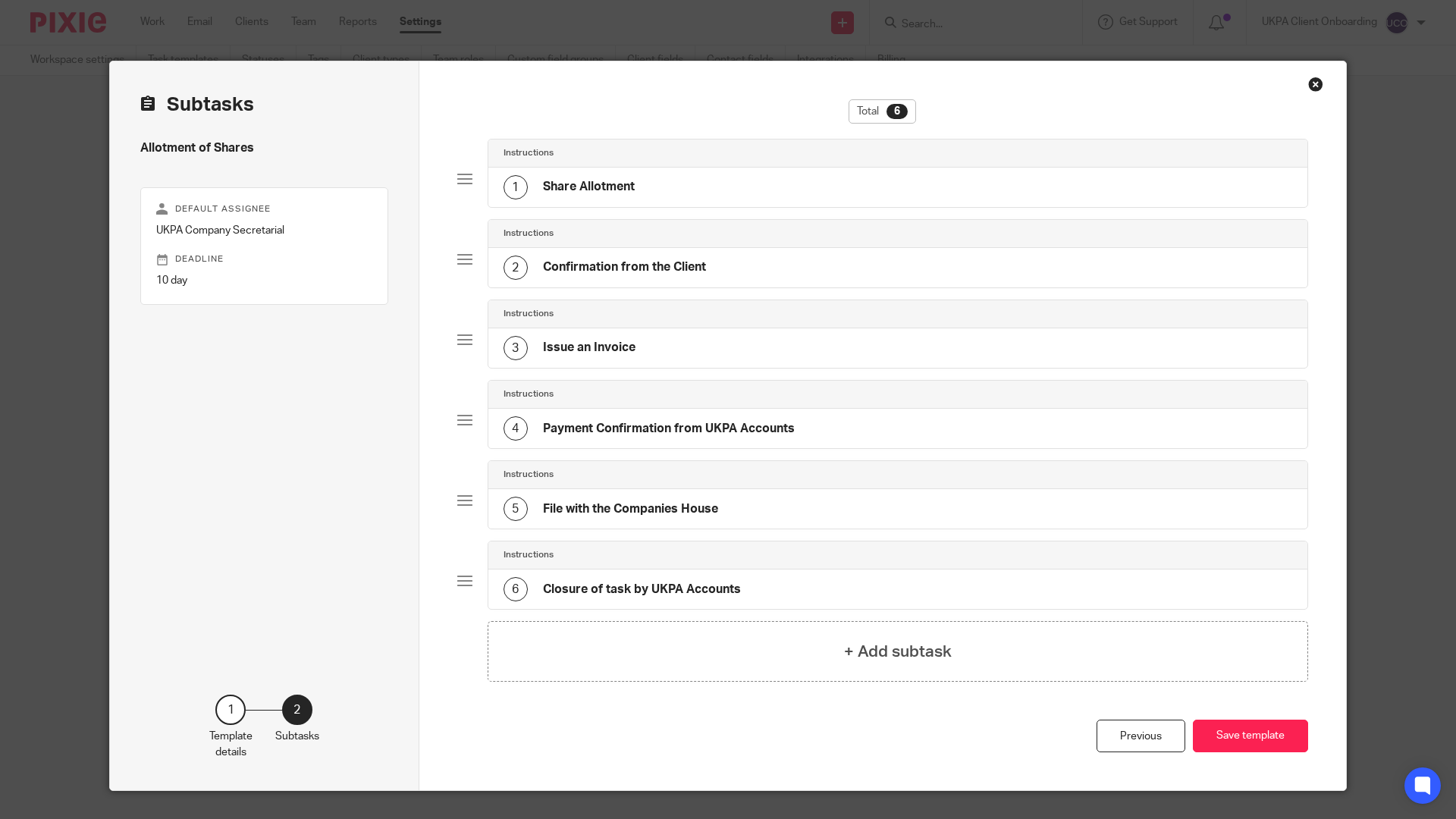
click at [766, 191] on div "1 Share Allotment" at bounding box center [898, 188] width 820 height 40
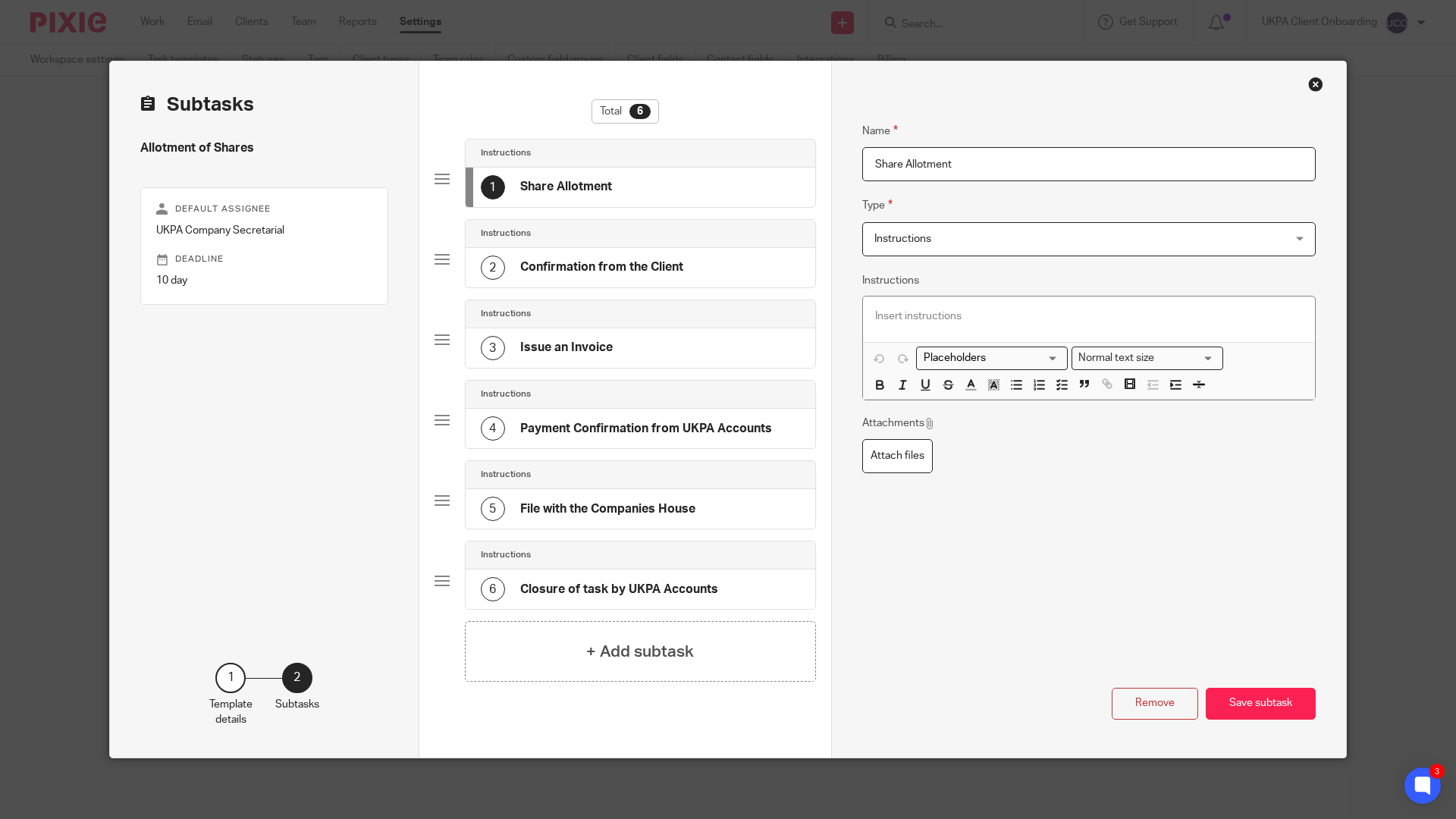
click at [963, 245] on span "Instructions" at bounding box center [1051, 239] width 353 height 32
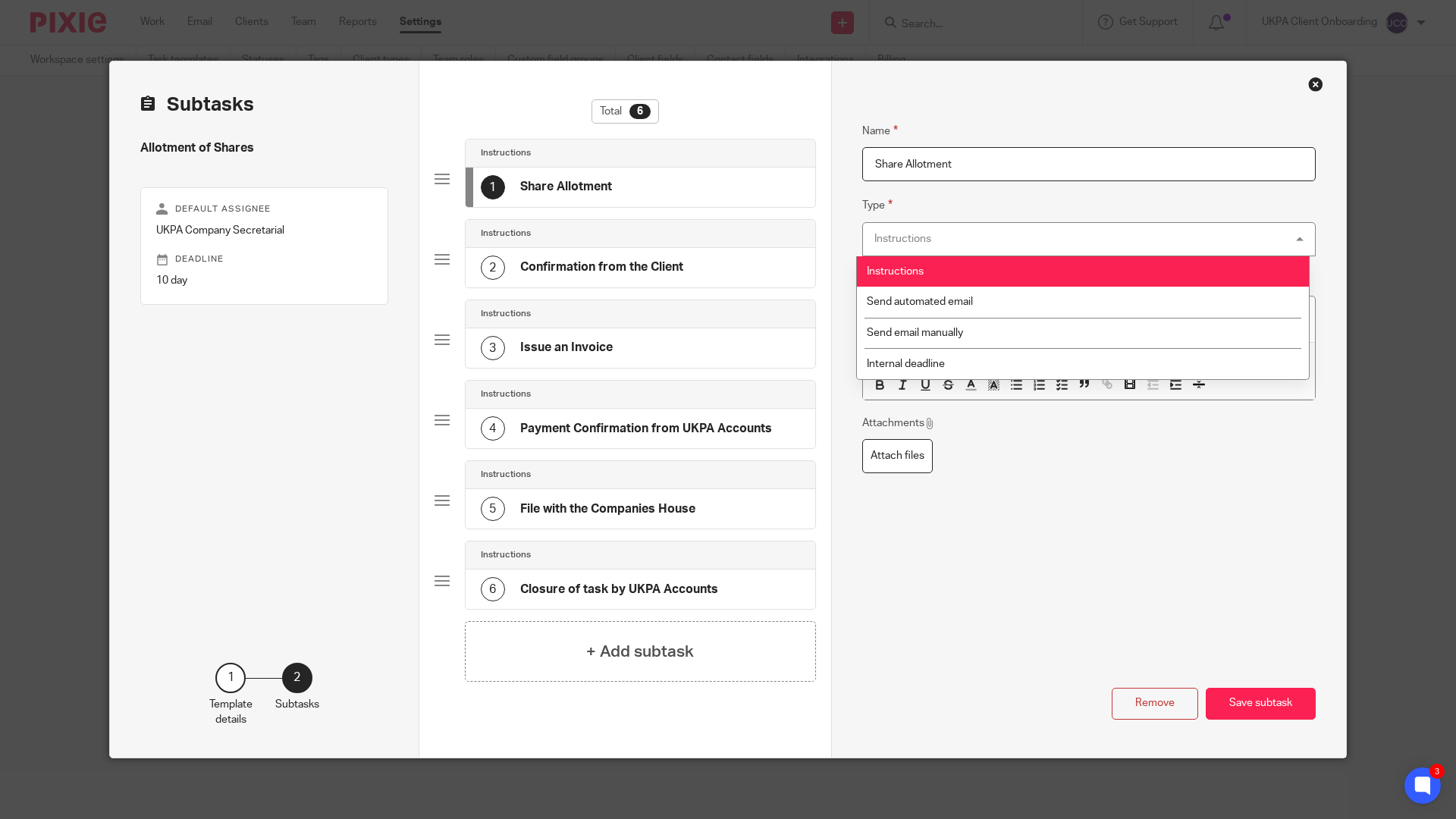
click at [963, 244] on div "Instructions Instructions" at bounding box center [1089, 239] width 454 height 34
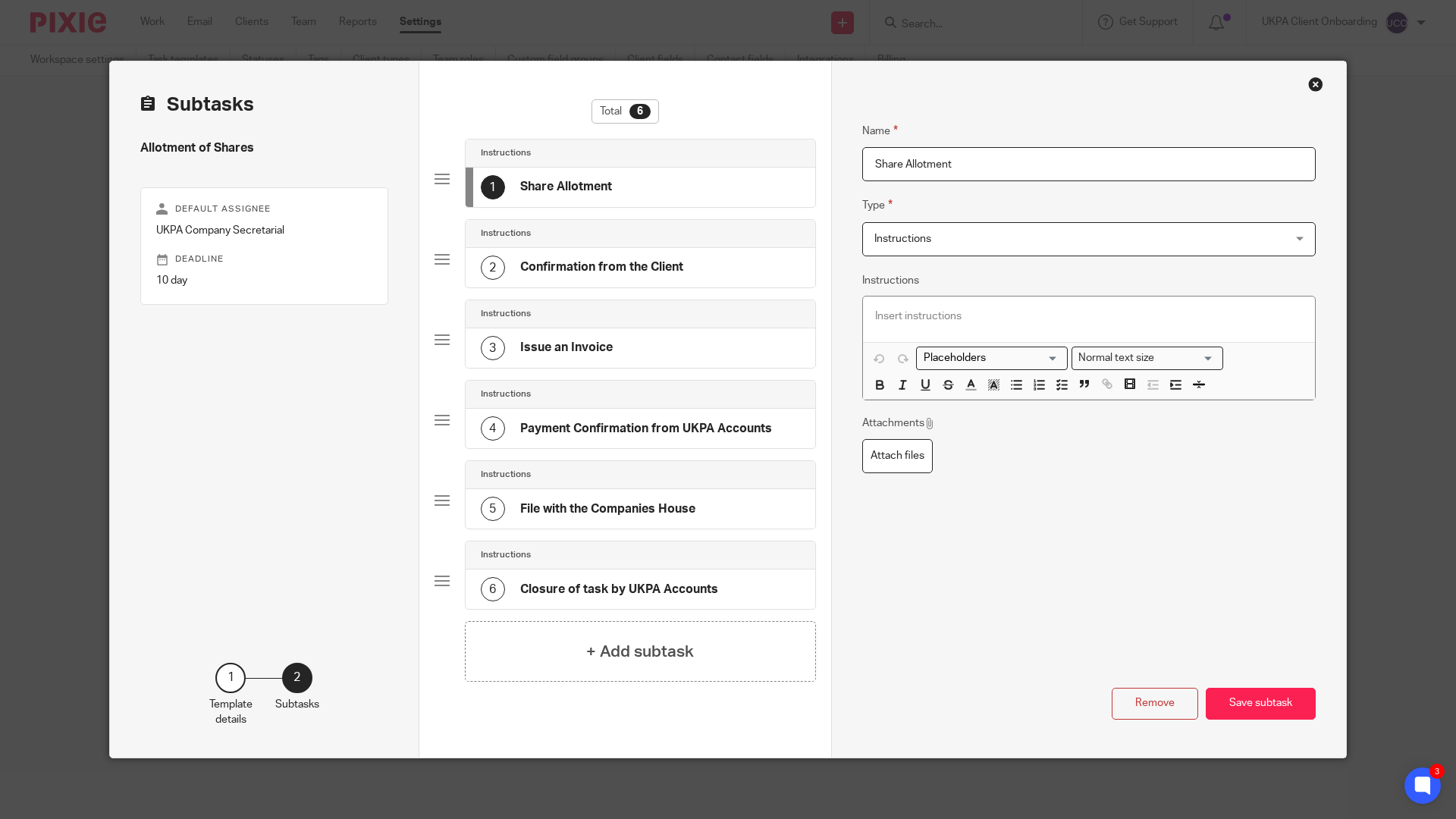
click at [686, 260] on div "2 Confirmation from the Client" at bounding box center [640, 268] width 350 height 40
click at [647, 325] on div "Instructions" at bounding box center [640, 315] width 350 height 28
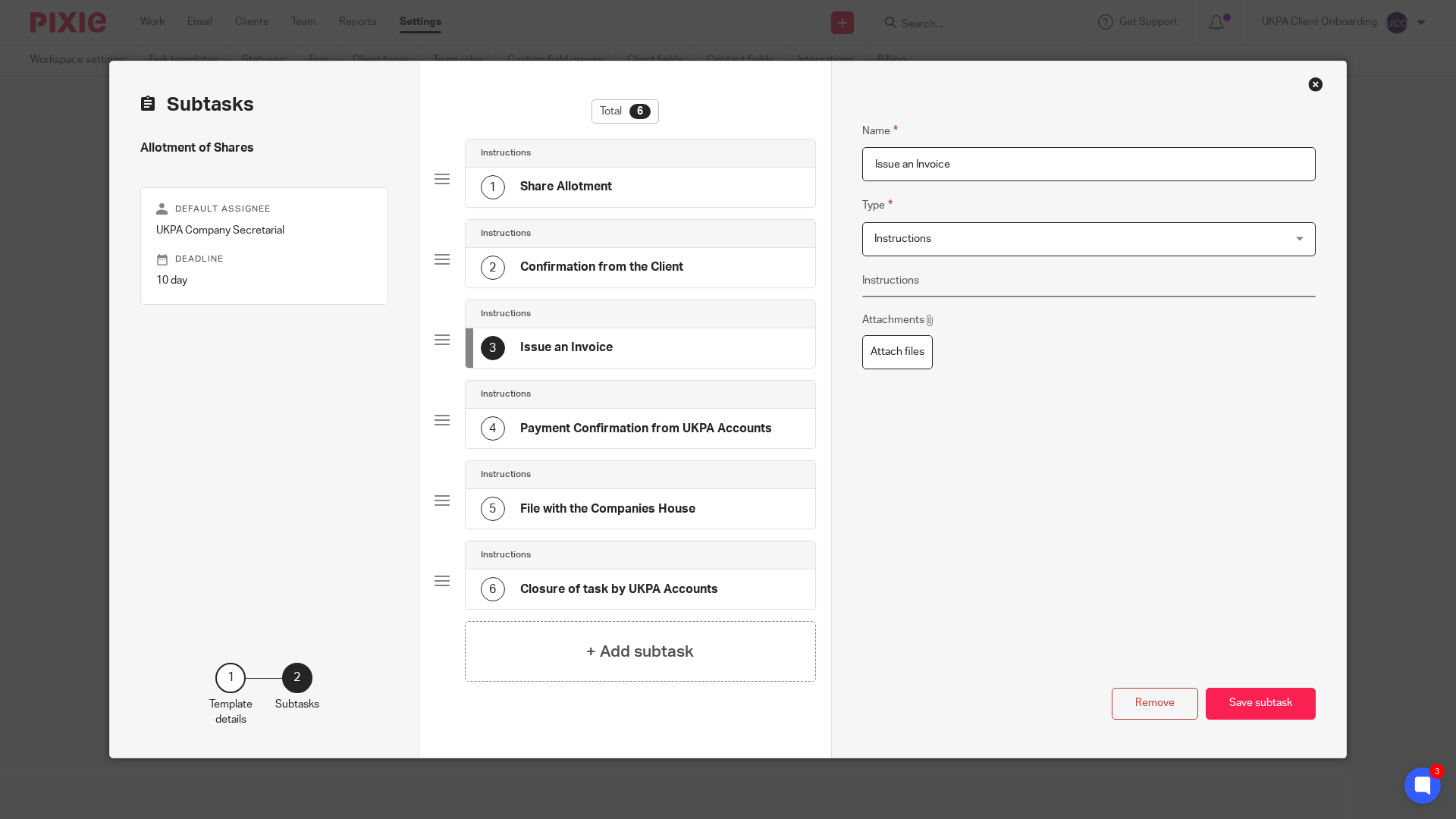
click at [633, 412] on div "4 Payment Confirmation from UKPA Accounts" at bounding box center [640, 428] width 350 height 40
click at [623, 495] on div "5 File with the Companies House" at bounding box center [640, 509] width 350 height 40
click at [595, 579] on div "6 Closure of task by UKPA Accounts" at bounding box center [599, 590] width 237 height 25
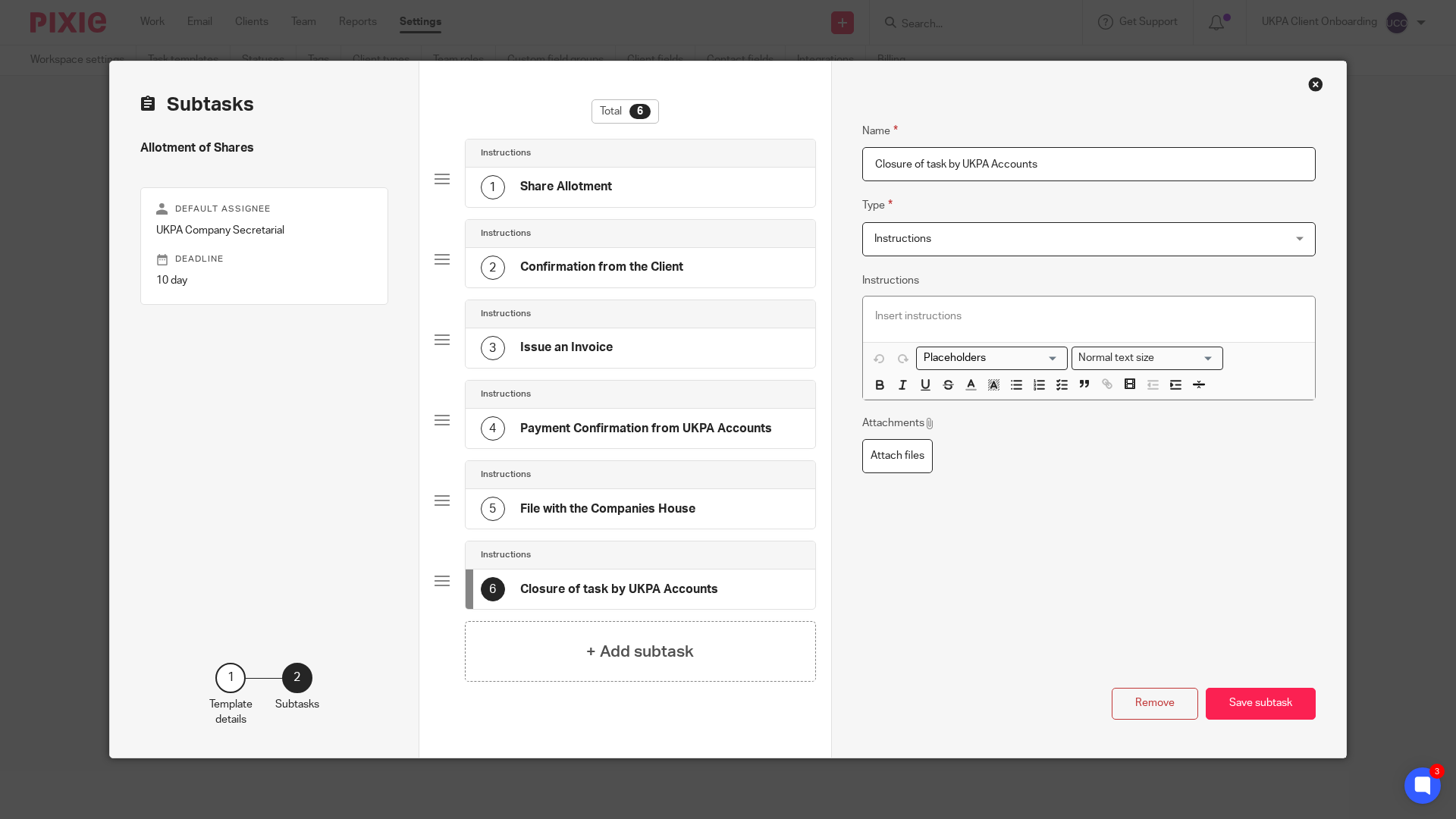
click at [592, 262] on h4 "Confirmation from the Client" at bounding box center [602, 267] width 163 height 16
drag, startPoint x: 576, startPoint y: 317, endPoint x: 574, endPoint y: 324, distance: 7.3
click at [576, 318] on div "Instructions" at bounding box center [640, 314] width 319 height 12
click at [594, 262] on h4 "Confirmation from the Client" at bounding box center [602, 267] width 163 height 16
click at [616, 181] on div "1 Share Allotment" at bounding box center [640, 188] width 350 height 40
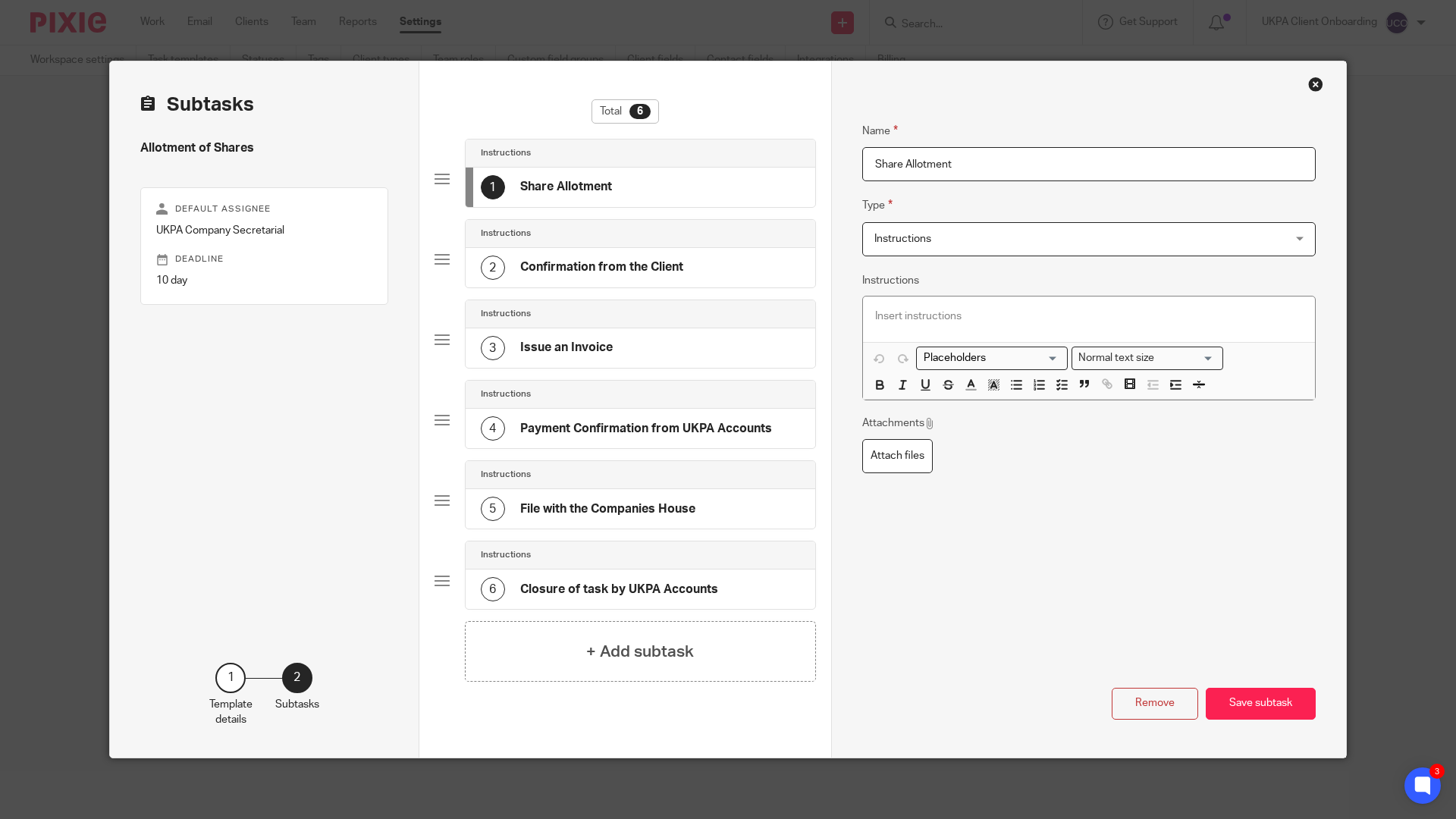
click at [607, 245] on div "Instructions" at bounding box center [640, 234] width 350 height 28
click at [1317, 89] on div "Close this dialog window" at bounding box center [1316, 84] width 15 height 15
click at [1312, 89] on div "Close this dialog window" at bounding box center [1316, 84] width 15 height 15
click at [1378, 142] on div "Template details Name Allotment of Shares Description Default Status Not starte…" at bounding box center [728, 410] width 1456 height 819
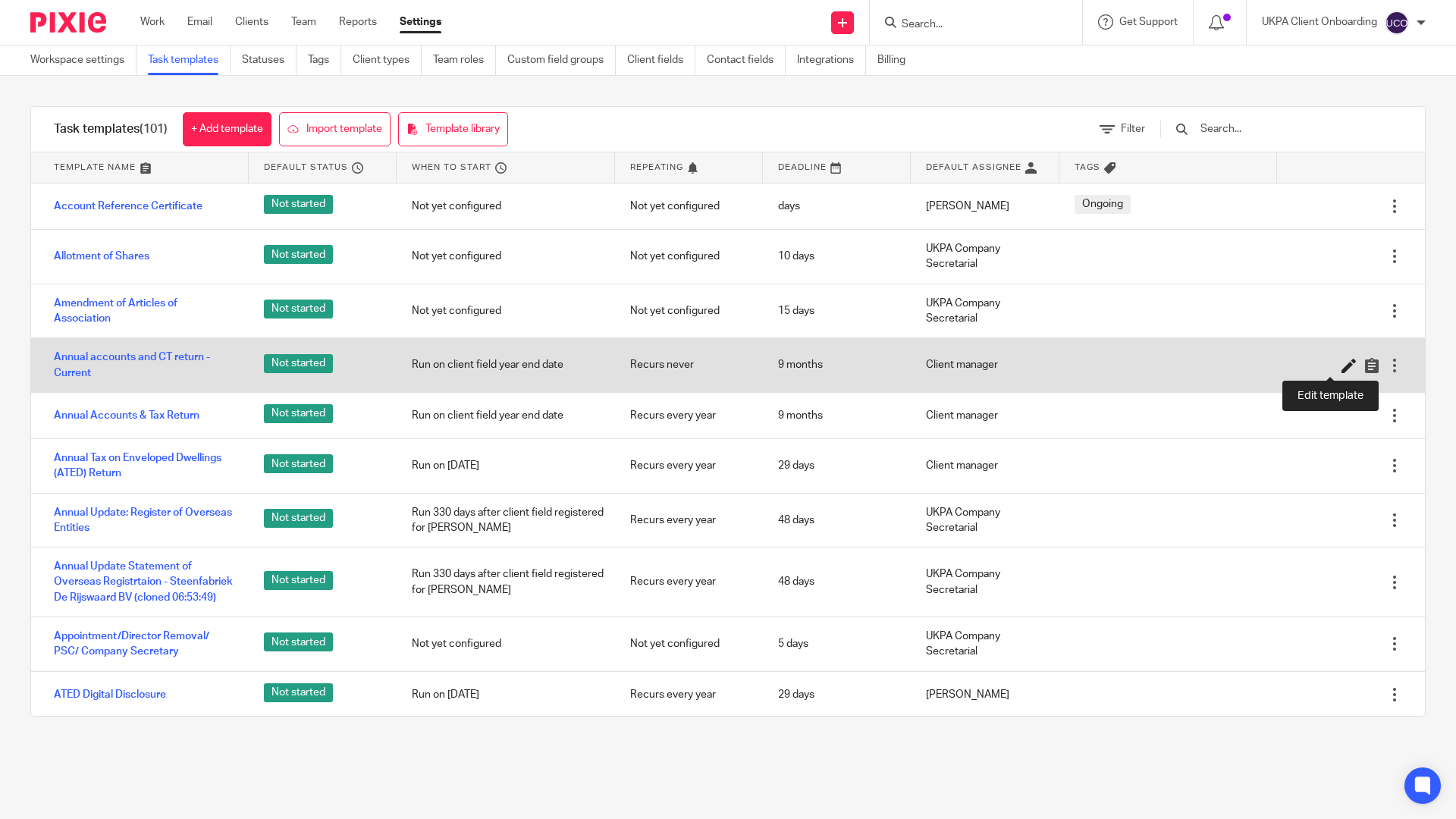
click at [1342, 371] on icon at bounding box center [1350, 366] width 15 height 15
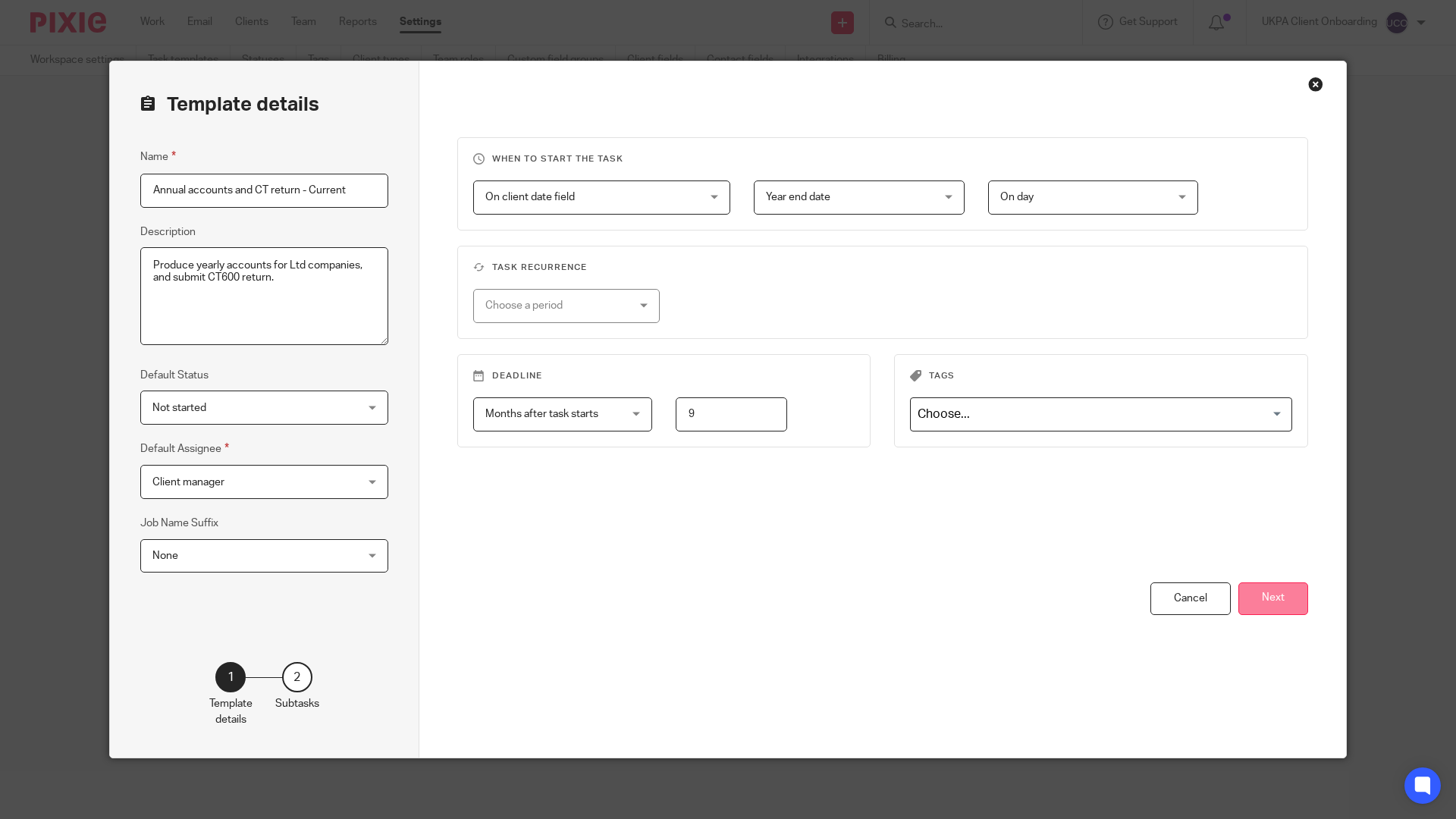
click at [1259, 597] on button "Next" at bounding box center [1274, 599] width 70 height 32
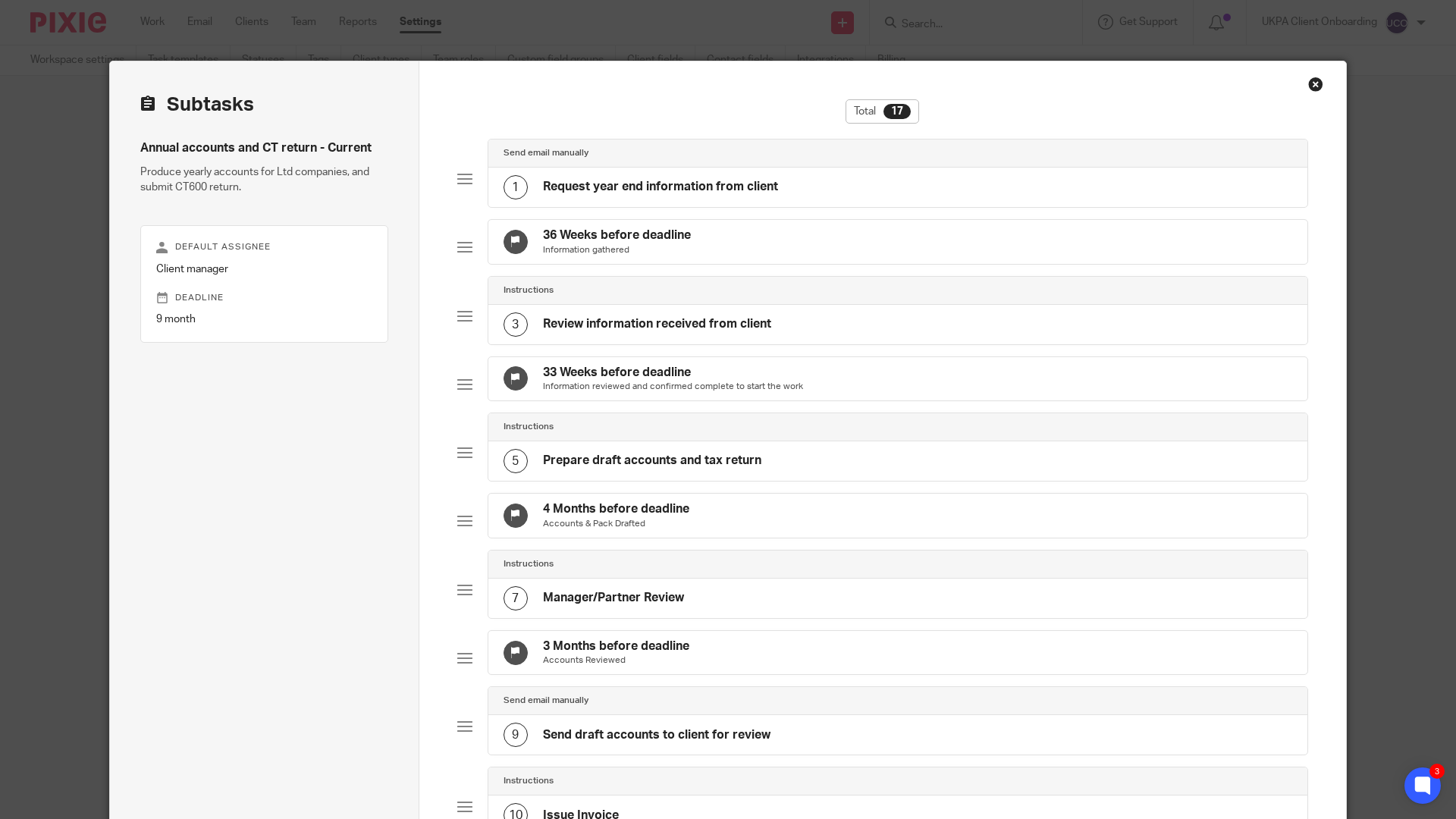
click at [725, 241] on div "36 Weeks before deadline Information gathered" at bounding box center [898, 242] width 820 height 44
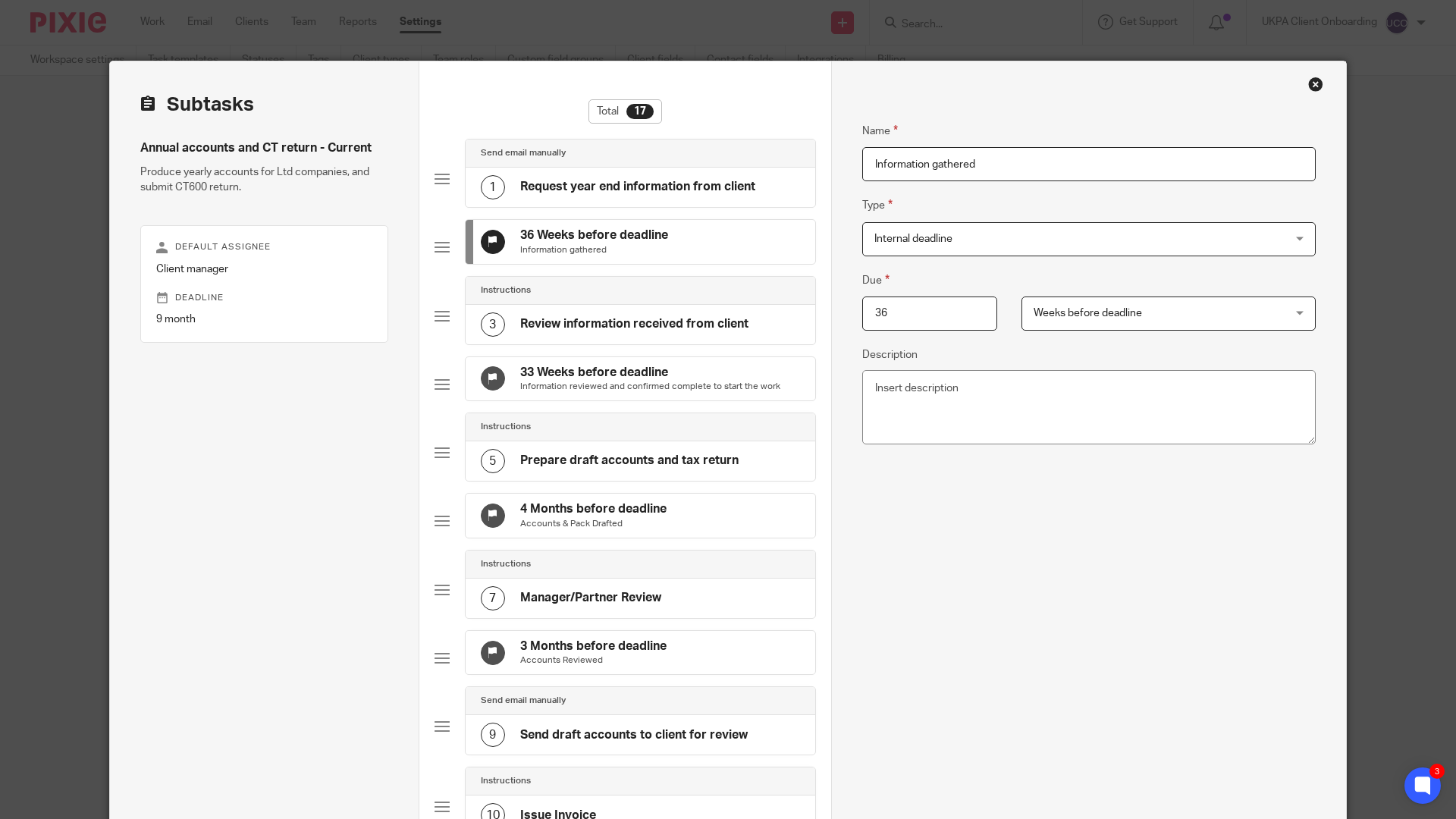
click at [1102, 238] on span "Internal deadline" at bounding box center [1051, 239] width 353 height 32
click at [1087, 199] on fieldset "Type Internal deadline Internal deadline Instructions Send automated email Send…" at bounding box center [1089, 226] width 454 height 59
click at [691, 190] on h4 "Request year end information from client" at bounding box center [638, 187] width 235 height 16
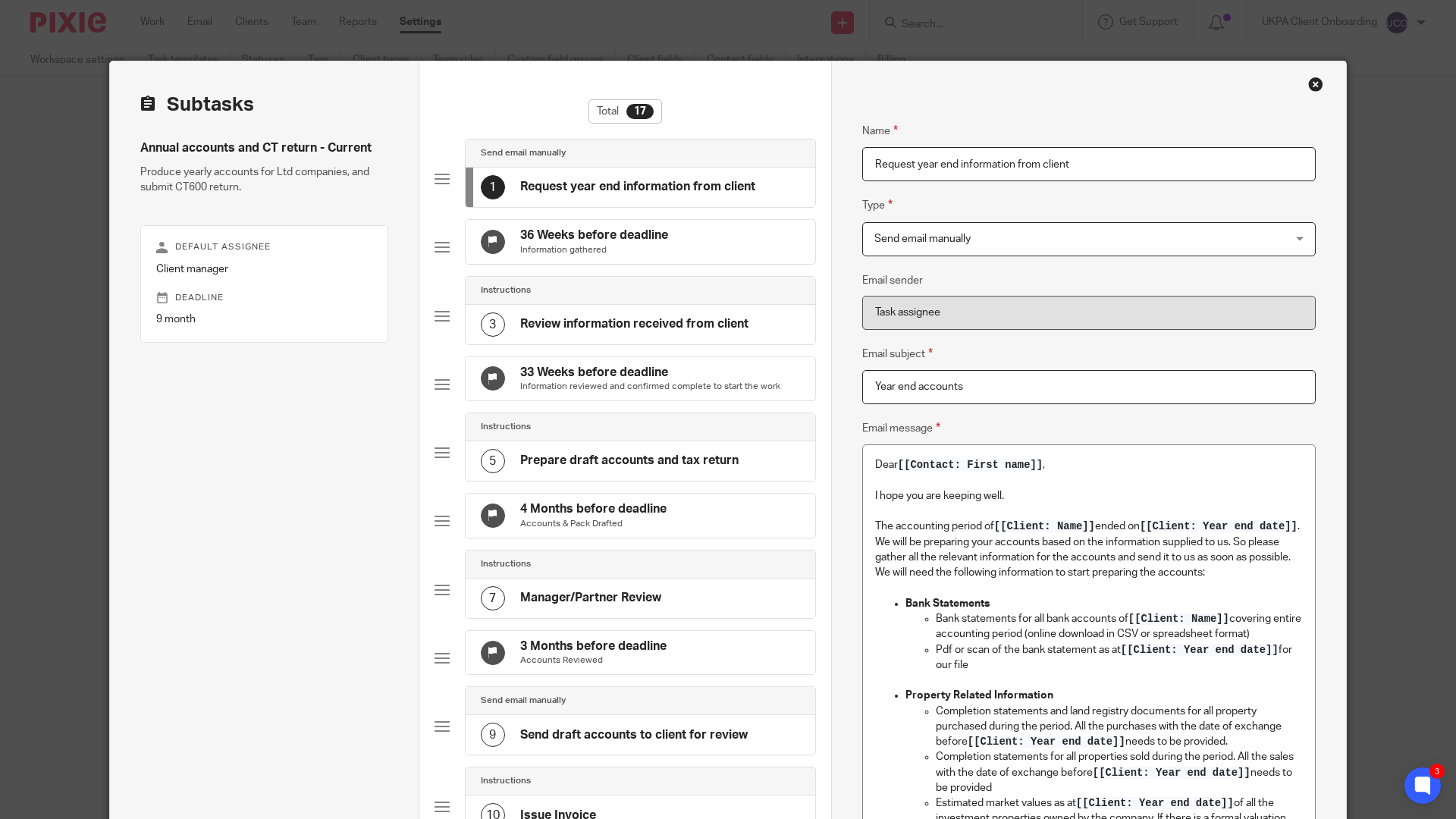
click at [1156, 122] on fieldset "Name Request year end information from client" at bounding box center [1089, 140] width 454 height 82
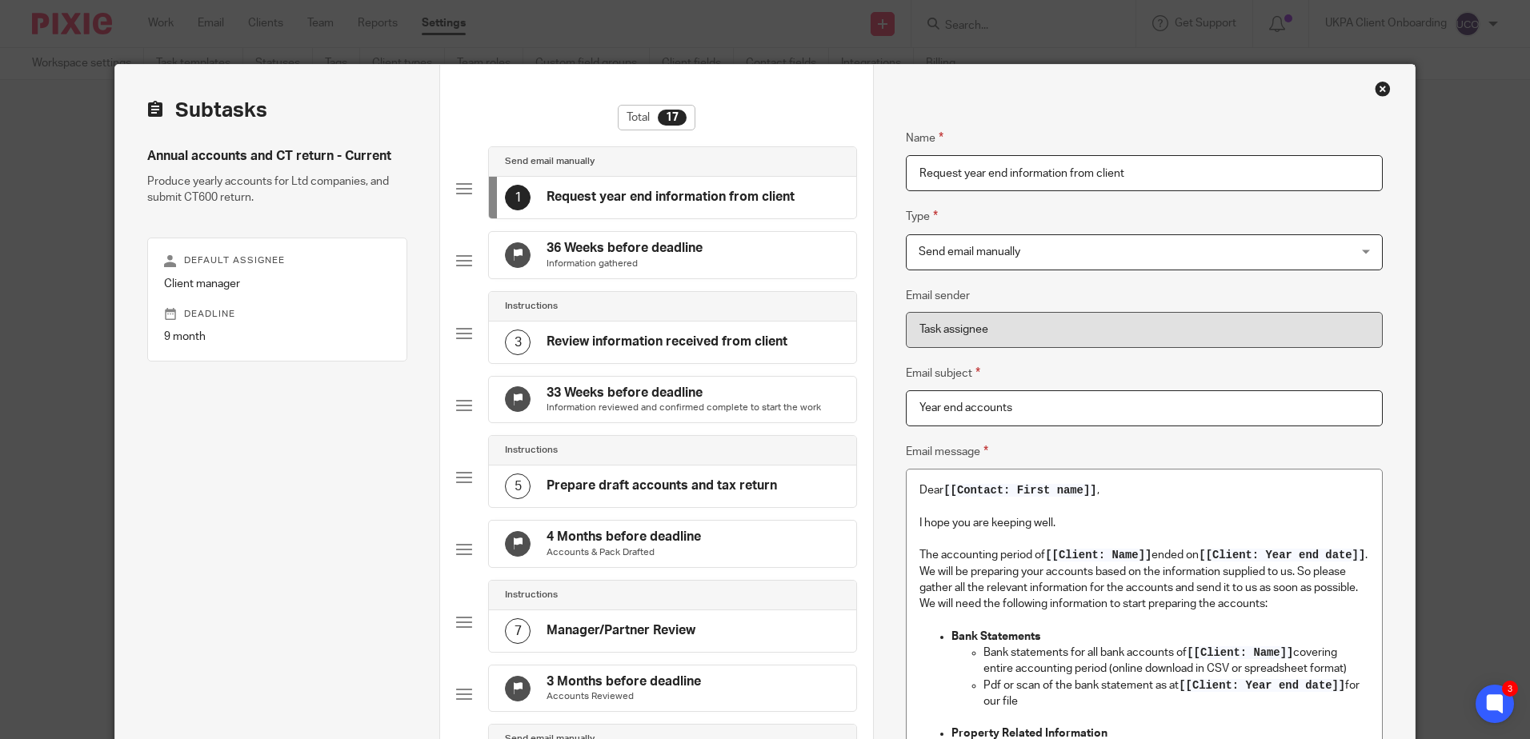
click at [1016, 238] on span "Send email manually" at bounding box center [1104, 252] width 371 height 34
click at [929, 214] on label "Type" at bounding box center [922, 216] width 32 height 18
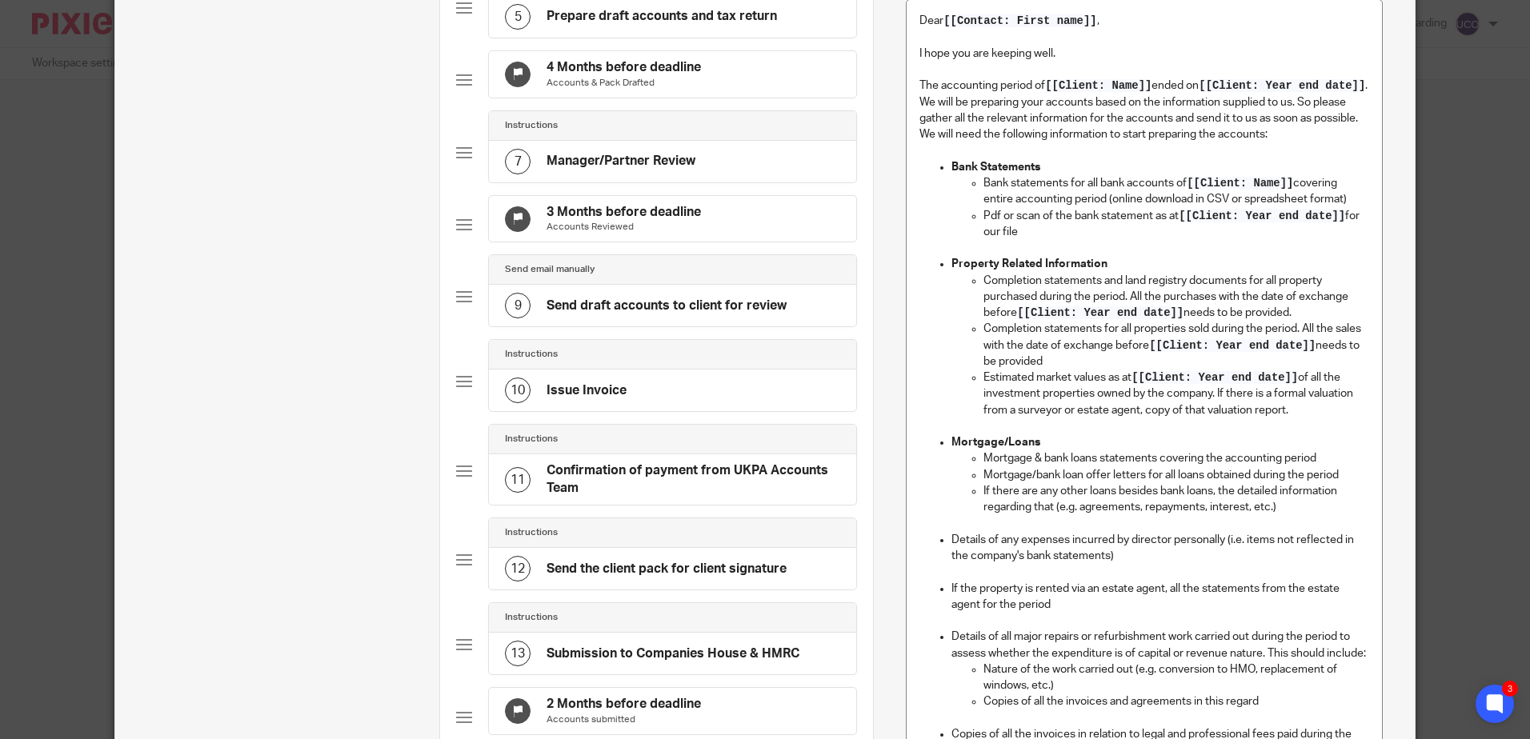
scroll to position [240, 0]
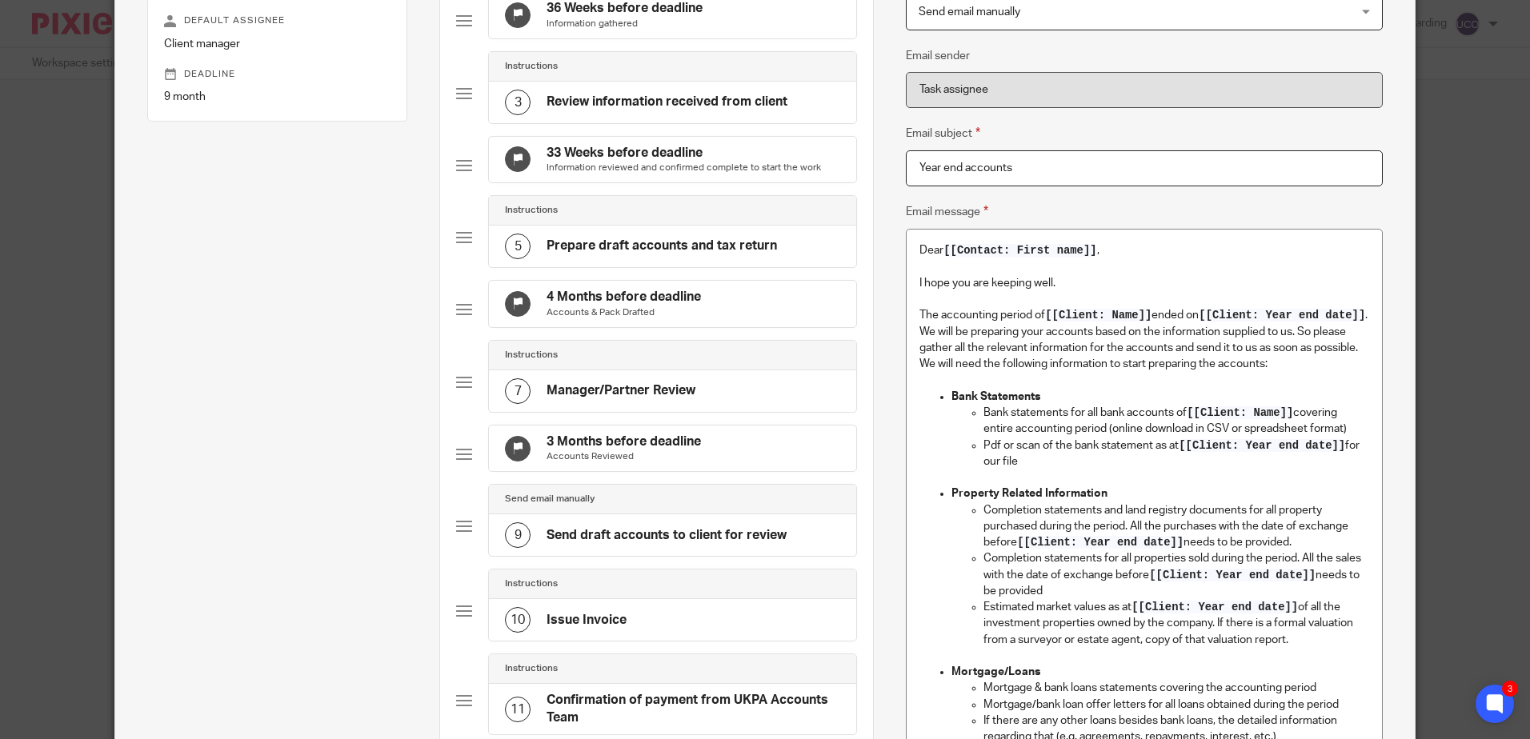
click at [625, 254] on h4 "Prepare draft accounts and tax return" at bounding box center [662, 246] width 230 height 17
